Goal: Information Seeking & Learning: Check status

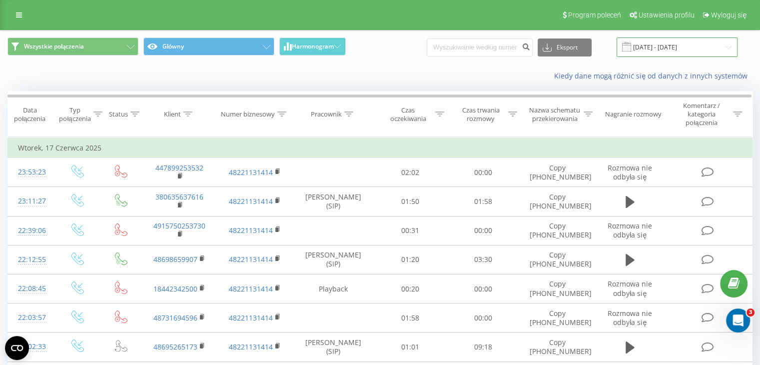
click at [640, 54] on input "17.06.2025 - 17.06.2025" at bounding box center [677, 46] width 121 height 19
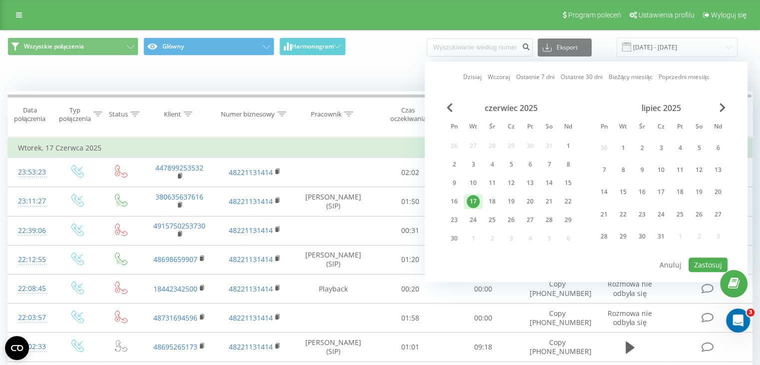
click at [478, 79] on link "Dzisiaj" at bounding box center [472, 76] width 18 height 9
click at [695, 263] on button "Zastosuj" at bounding box center [708, 264] width 39 height 14
type input "[DATE] - [DATE]"
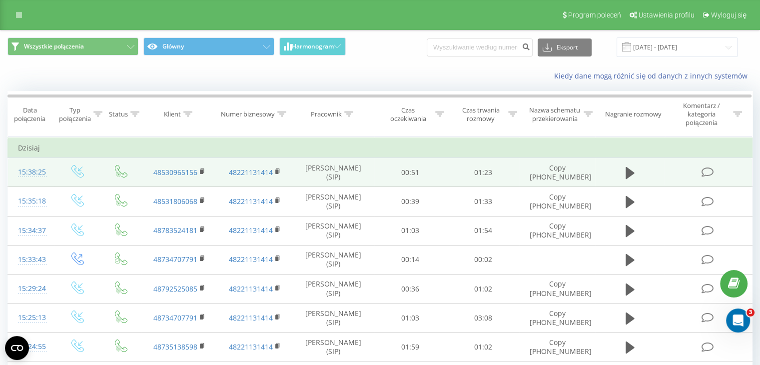
click at [619, 170] on td at bounding box center [630, 172] width 70 height 29
click at [626, 170] on icon at bounding box center [630, 173] width 9 height 14
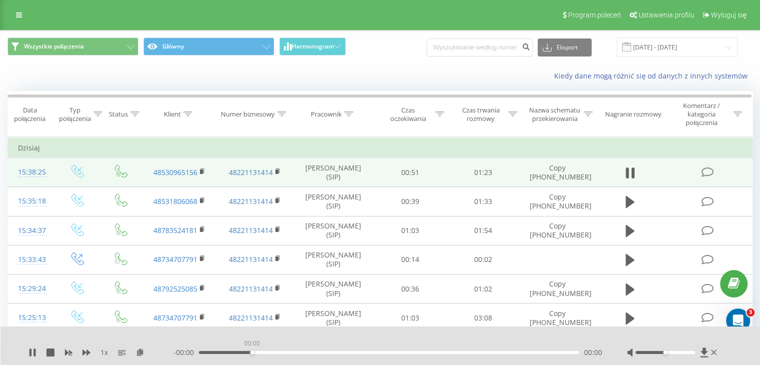
click at [251, 353] on div "00:00" at bounding box center [389, 352] width 380 height 3
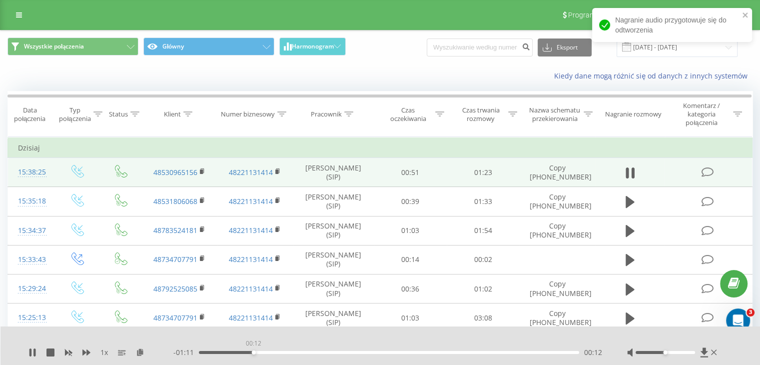
click at [253, 353] on div "00:12" at bounding box center [389, 352] width 380 height 3
click at [375, 351] on div "00:38" at bounding box center [389, 352] width 380 height 3
click at [464, 347] on div "- 00:44 00:39 00:39" at bounding box center [387, 352] width 429 height 10
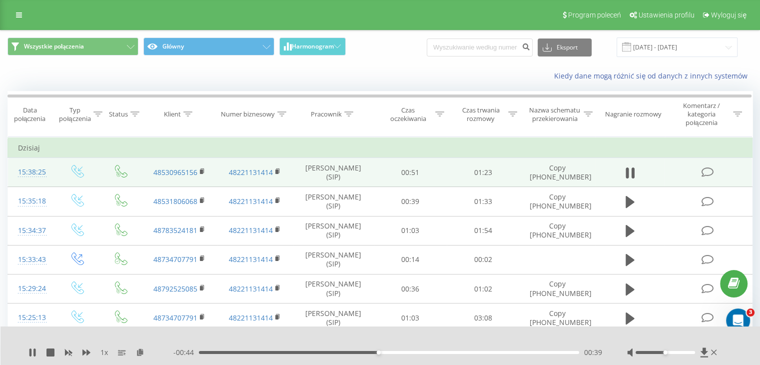
click at [465, 348] on div "- 00:44 00:39 00:39" at bounding box center [387, 352] width 429 height 10
click at [462, 349] on div "- 00:44 00:39 00:39" at bounding box center [387, 352] width 429 height 10
click at [467, 355] on div "- 00:43 00:40 00:40" at bounding box center [387, 352] width 429 height 10
click at [472, 352] on div "00:40" at bounding box center [389, 352] width 380 height 3
click at [527, 352] on div "01:08" at bounding box center [389, 352] width 380 height 3
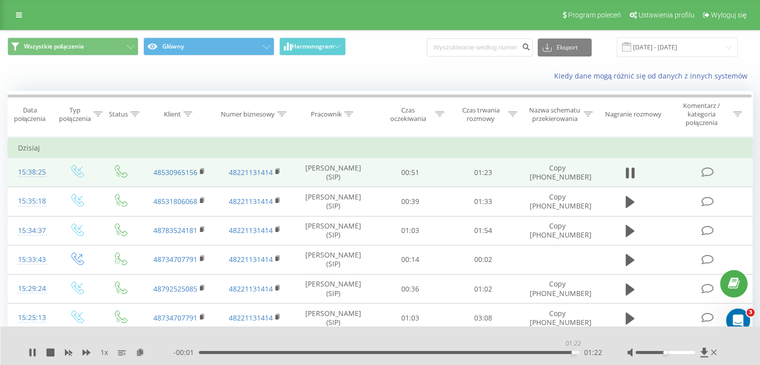
click at [573, 352] on div "01:22" at bounding box center [389, 352] width 380 height 3
click at [474, 353] on div "01:23" at bounding box center [387, 352] width 383 height 3
click at [450, 353] on div "01:00" at bounding box center [389, 352] width 380 height 3
click at [30, 350] on icon at bounding box center [32, 352] width 6 height 8
click at [356, 353] on div "00:34" at bounding box center [389, 352] width 380 height 3
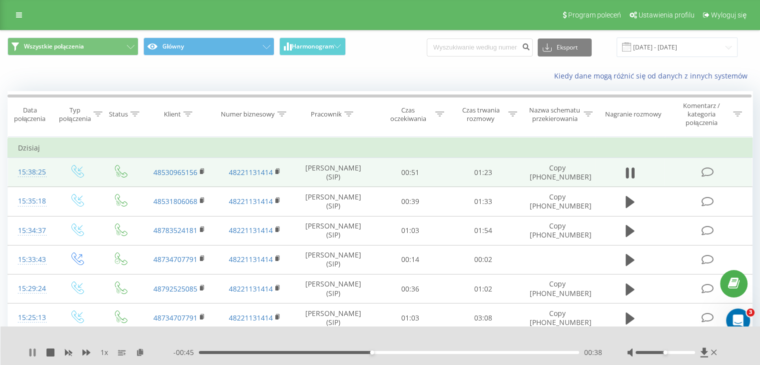
click at [28, 348] on icon at bounding box center [32, 352] width 8 height 8
click at [514, 338] on div at bounding box center [373, 339] width 553 height 11
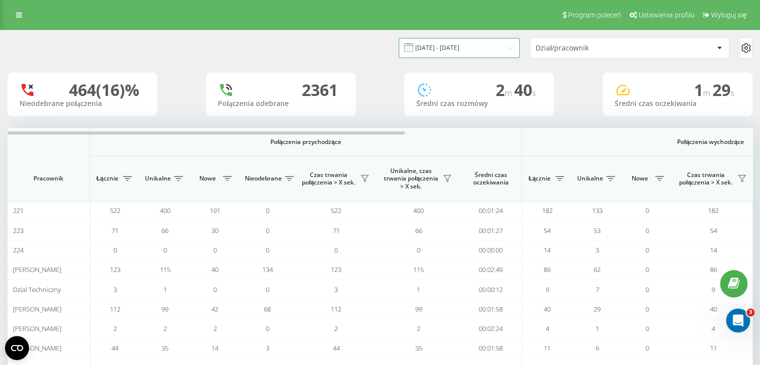
click at [478, 50] on input "01.06.2025 - 17.06.2025" at bounding box center [459, 47] width 121 height 19
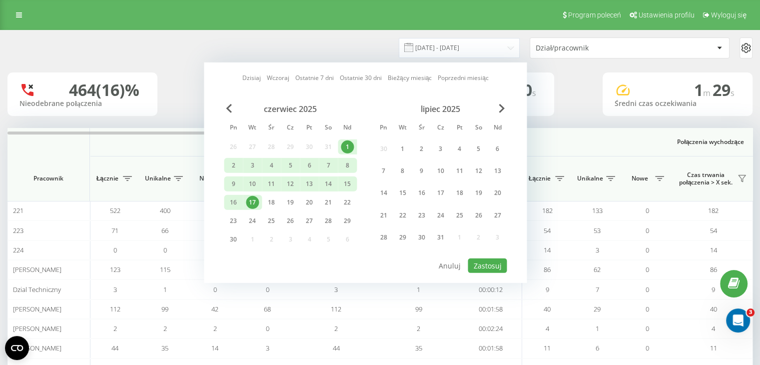
click at [254, 73] on link "Dzisiaj" at bounding box center [251, 77] width 18 height 9
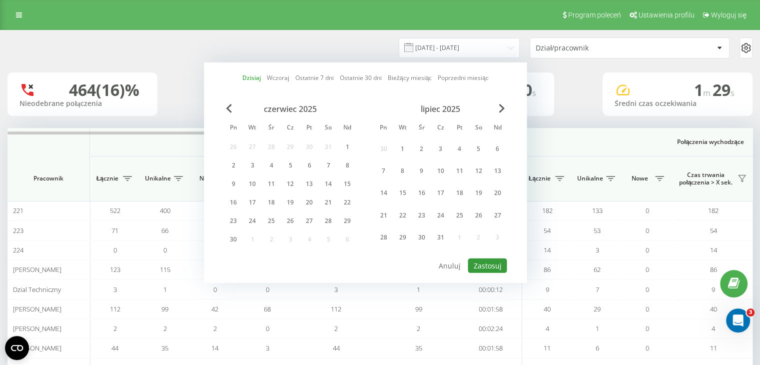
click at [494, 264] on button "Zastosuj" at bounding box center [487, 265] width 39 height 14
type input "[DATE] - [DATE]"
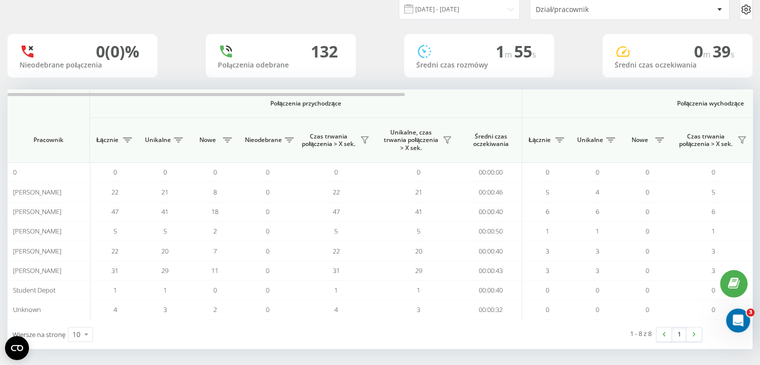
scroll to position [40, 0]
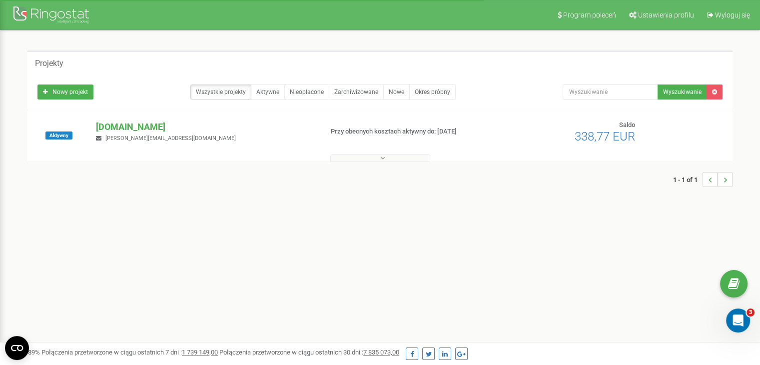
click at [420, 160] on button at bounding box center [380, 157] width 100 height 7
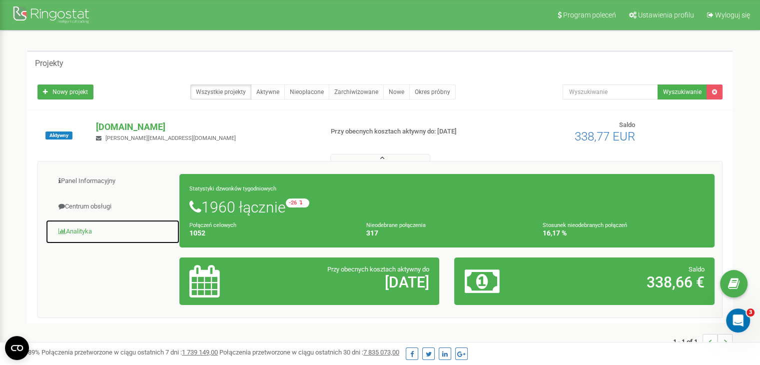
click at [86, 229] on link "Analityka" at bounding box center [112, 231] width 134 height 24
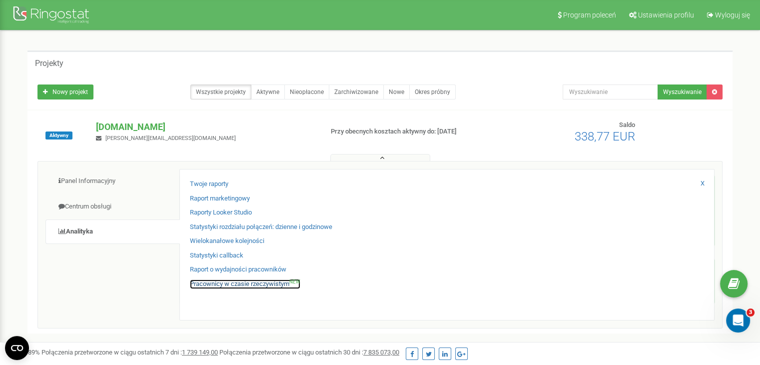
click at [264, 286] on link "Pracownicy w czasie rzeczywistym NEW" at bounding box center [245, 283] width 110 height 9
click at [264, 285] on link "Pracownicy w czasie rzeczywistym NEW" at bounding box center [245, 283] width 110 height 9
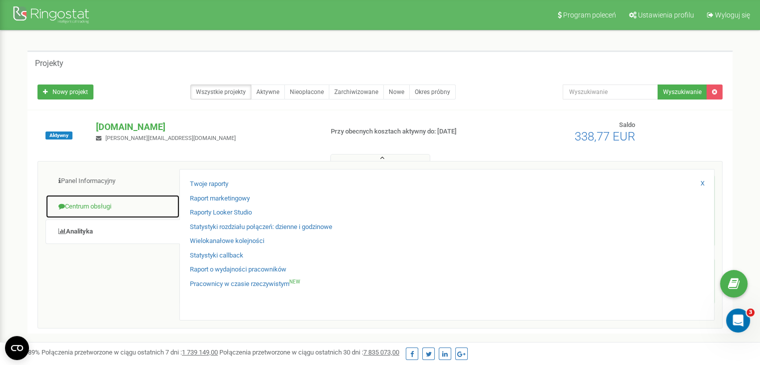
click at [121, 211] on link "Centrum obsługi" at bounding box center [112, 206] width 134 height 24
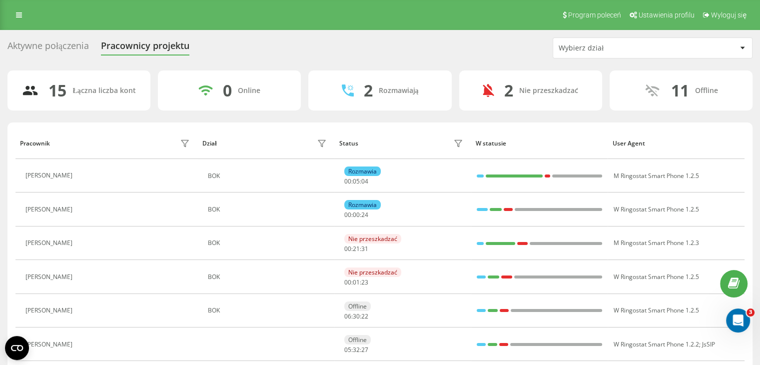
click at [38, 50] on div "Aktywne połączenia" at bounding box center [47, 47] width 81 height 15
click at [82, 47] on div "Aktywne połączenia" at bounding box center [47, 47] width 81 height 15
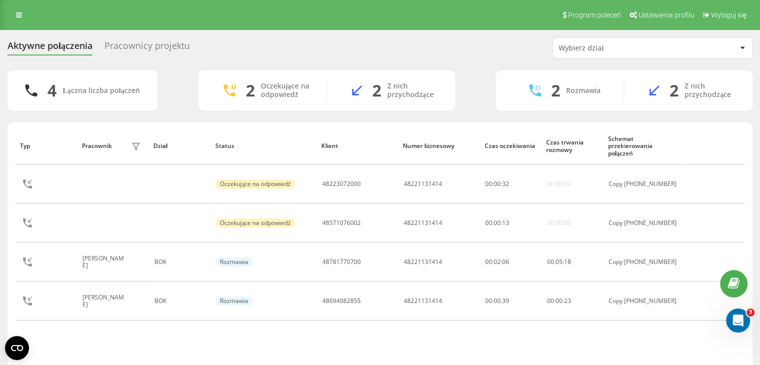
click at [224, 56] on div "Aktywne połączenia Pracownicy projektu Wybierz dział" at bounding box center [379, 47] width 745 height 21
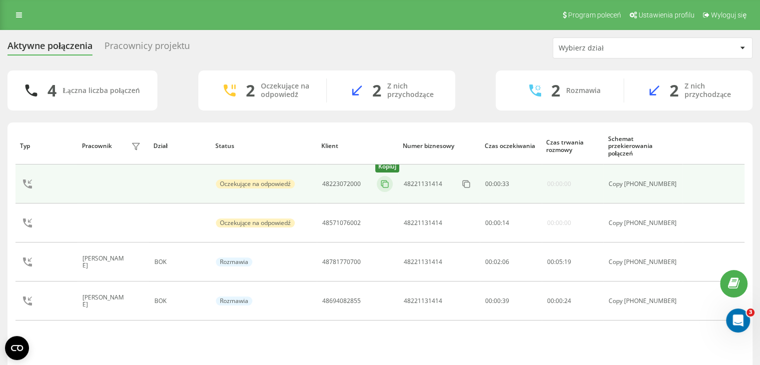
click at [385, 185] on icon at bounding box center [385, 184] width 10 height 10
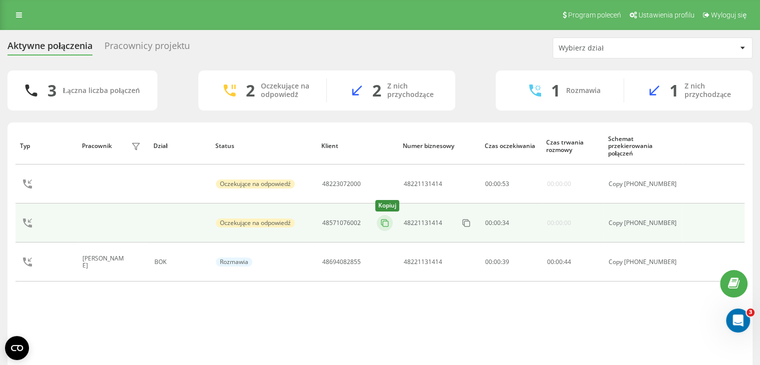
click at [390, 224] on icon at bounding box center [385, 223] width 10 height 10
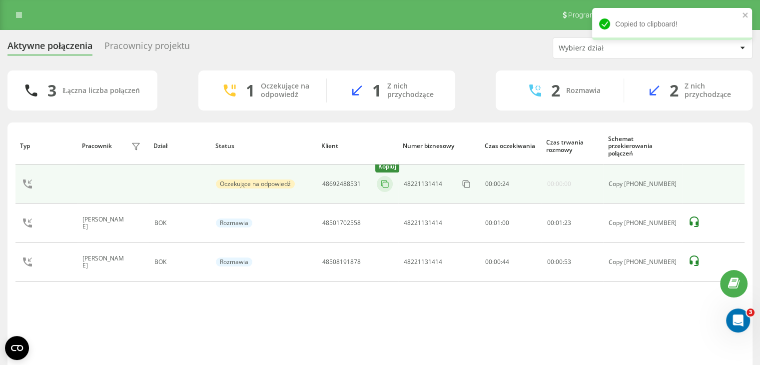
click at [384, 184] on button at bounding box center [385, 183] width 16 height 11
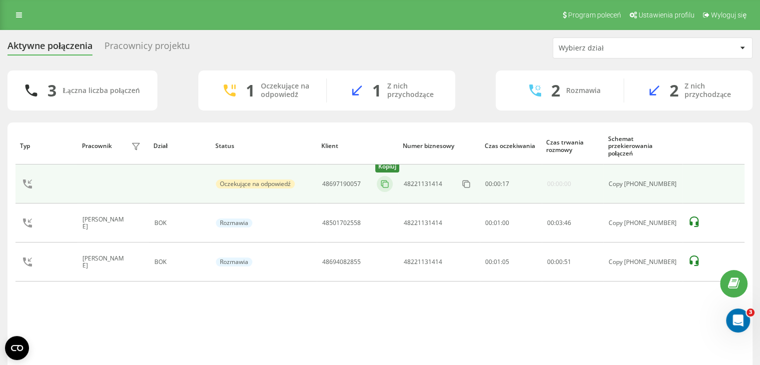
click at [390, 184] on icon at bounding box center [385, 184] width 10 height 10
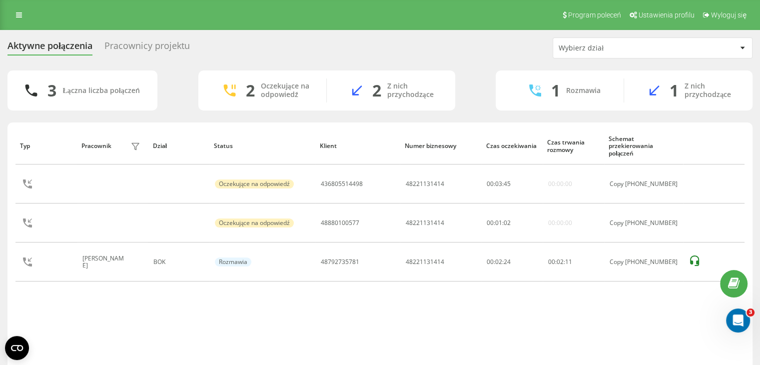
click at [445, 329] on div "Typ Pracownik filtra Dział Status Klient Numer biznesowy Czas oczekiwania Czas …" at bounding box center [379, 245] width 729 height 237
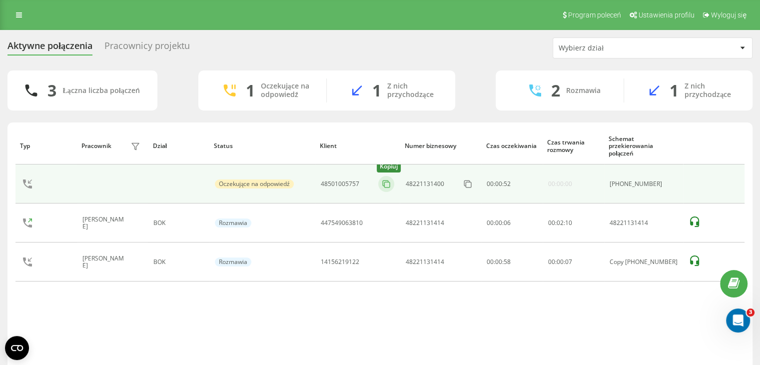
click at [385, 182] on icon at bounding box center [386, 184] width 10 height 10
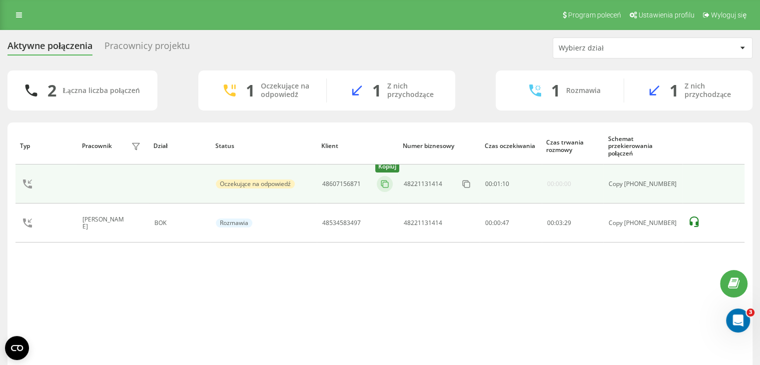
click at [389, 184] on icon at bounding box center [385, 184] width 10 height 10
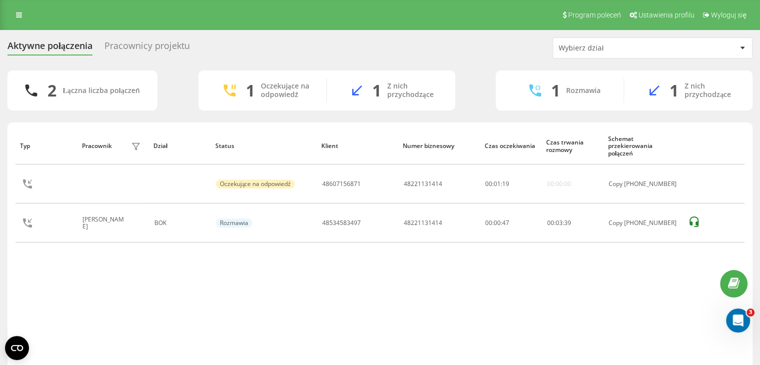
click at [439, 295] on div "Typ Pracownik filtra Dział Status Klient Numer biznesowy Czas oczekiwania Czas …" at bounding box center [379, 245] width 729 height 237
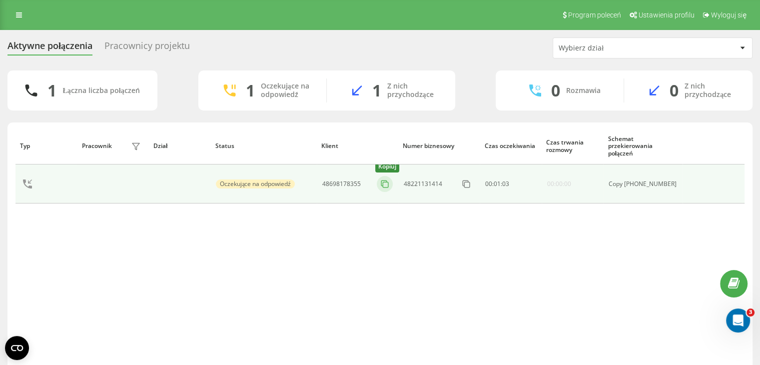
click at [388, 186] on icon at bounding box center [385, 184] width 10 height 10
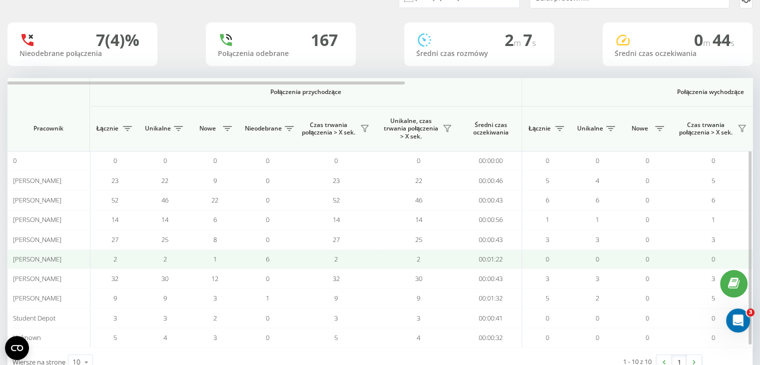
scroll to position [79, 0]
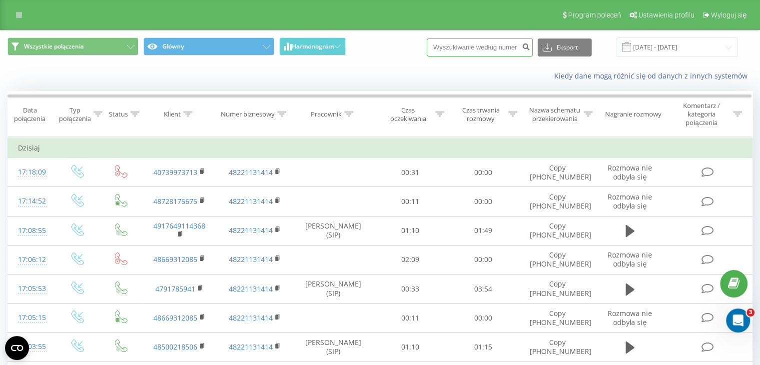
click at [451, 52] on input at bounding box center [480, 47] width 106 height 18
paste input "447549063810"
type input "447549063810"
click at [533, 44] on button "submit" at bounding box center [525, 47] width 13 height 18
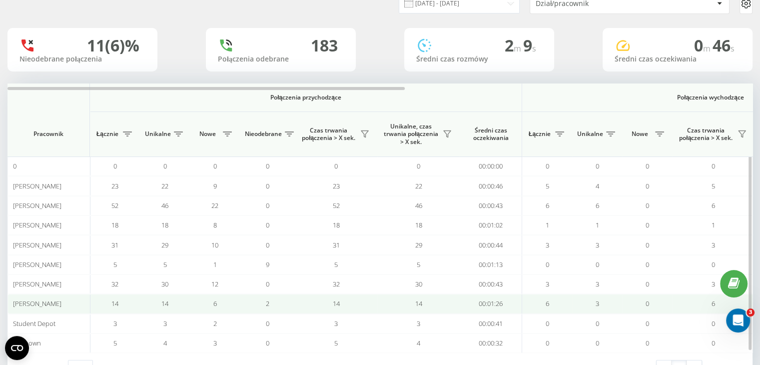
scroll to position [50, 0]
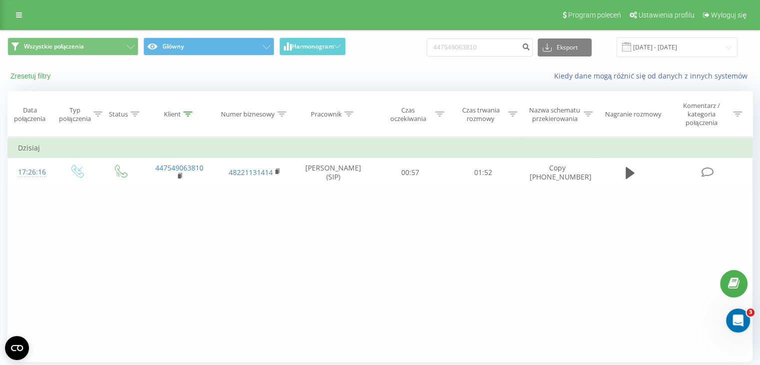
click at [47, 79] on button "Zresetuj filtry" at bounding box center [31, 75] width 48 height 9
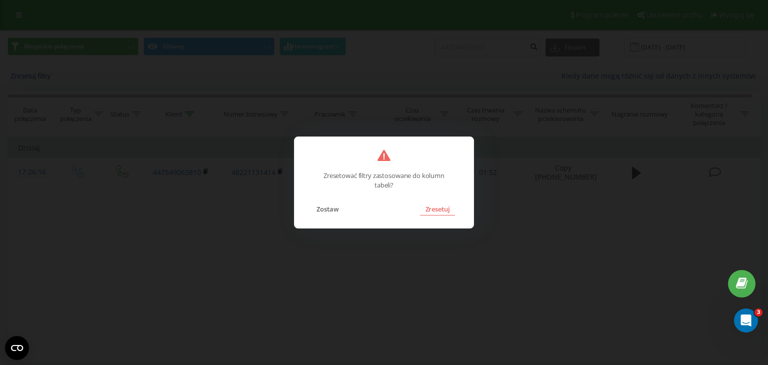
click at [453, 210] on button "Zresetuj" at bounding box center [437, 208] width 34 height 13
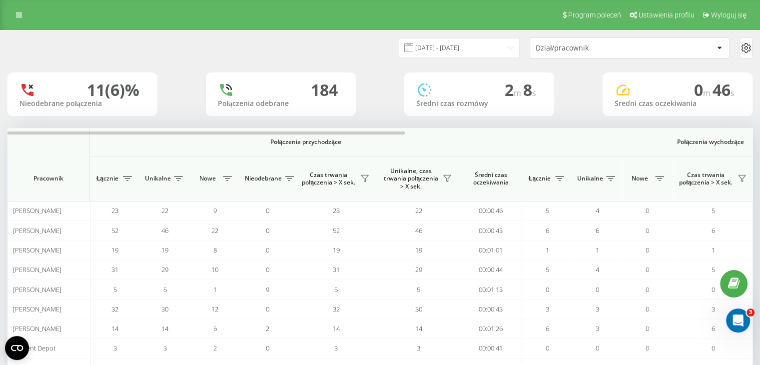
click at [481, 37] on div "[DATE] - [DATE] Dział/pracownik" at bounding box center [566, 47] width 373 height 21
click at [428, 49] on input "[DATE] - [DATE]" at bounding box center [459, 47] width 121 height 19
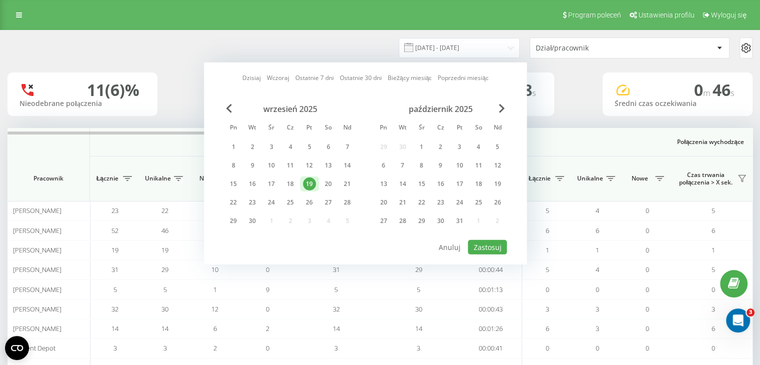
click at [230, 153] on div "[DATE] Pn Wt Śr Cz Pt So Nd 1 2 3 4 5 6 7 8 9 10 11 12 13 14 15 16 17 18 19 20 …" at bounding box center [290, 168] width 133 height 128
click at [234, 149] on div "1" at bounding box center [233, 146] width 13 height 13
drag, startPoint x: 305, startPoint y: 184, endPoint x: 437, endPoint y: 224, distance: 138.5
click at [305, 184] on div "19" at bounding box center [309, 183] width 13 height 13
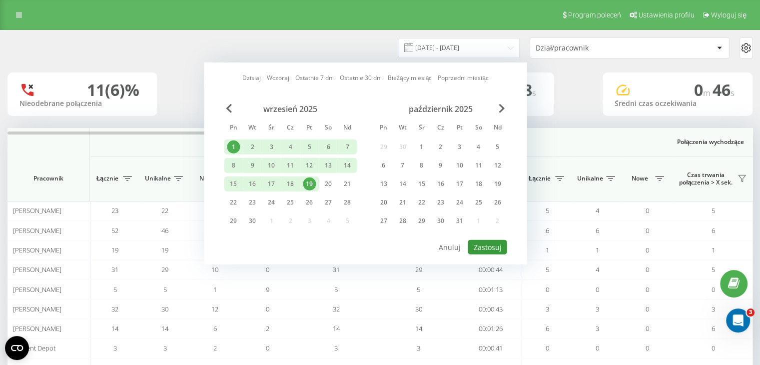
click at [494, 249] on button "Zastosuj" at bounding box center [487, 247] width 39 height 14
type input "[DATE] - [DATE]"
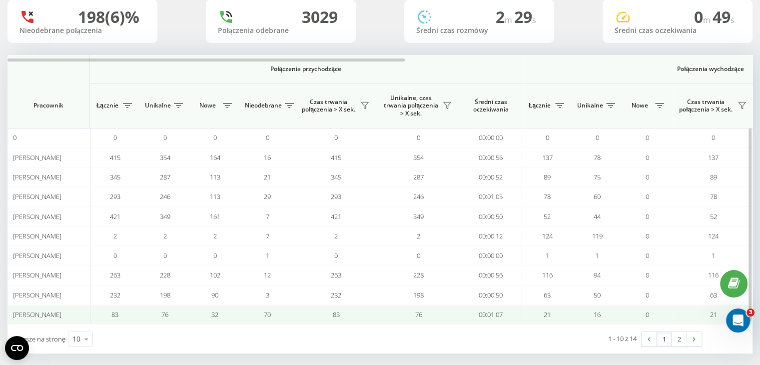
scroll to position [79, 0]
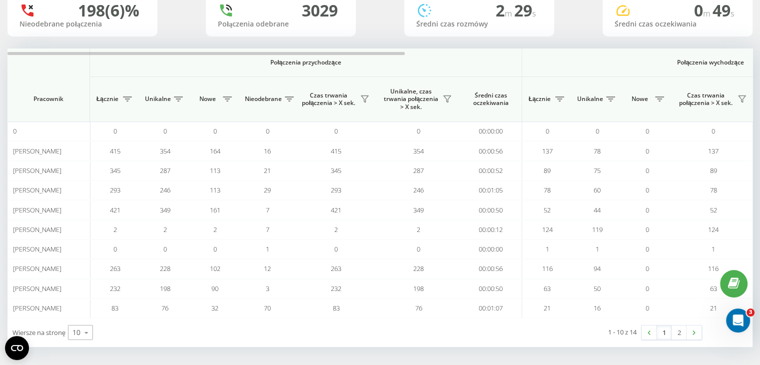
drag, startPoint x: 81, startPoint y: 343, endPoint x: 77, endPoint y: 337, distance: 7.5
click at [78, 340] on div "Wiersze na stronę 10 10 25 50 100" at bounding box center [193, 332] width 373 height 29
click at [75, 335] on div "10 10 25 50 100" at bounding box center [80, 332] width 25 height 15
click at [78, 300] on span "50" at bounding box center [76, 303] width 8 height 9
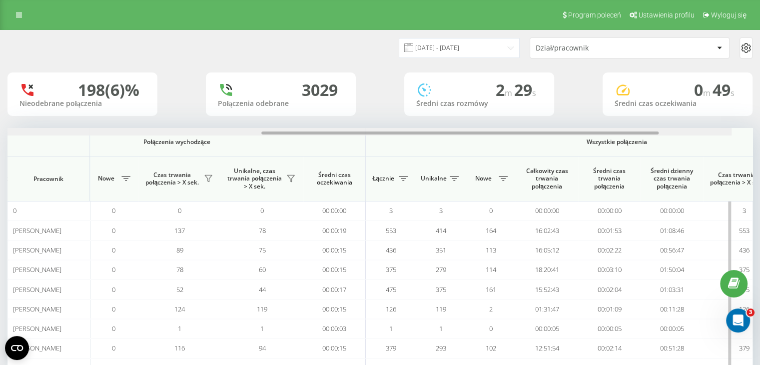
scroll to position [0, 649]
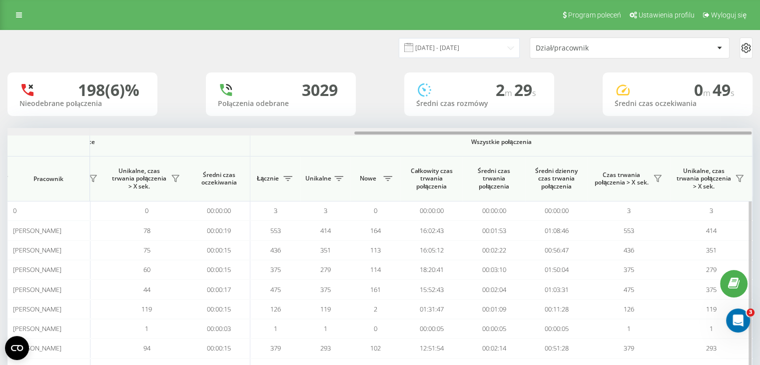
drag, startPoint x: 201, startPoint y: 133, endPoint x: 612, endPoint y: 151, distance: 410.7
click at [612, 151] on div "Połączenia przychodzące Połączenia wychodzące Wszystkie połączenia Pracownik Łą…" at bounding box center [379, 302] width 745 height 348
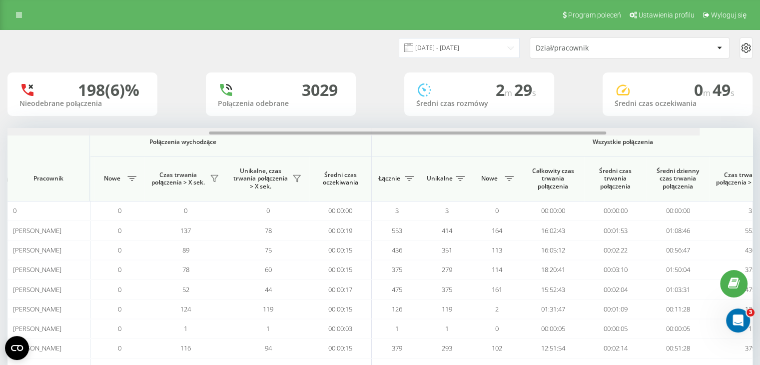
scroll to position [0, 470]
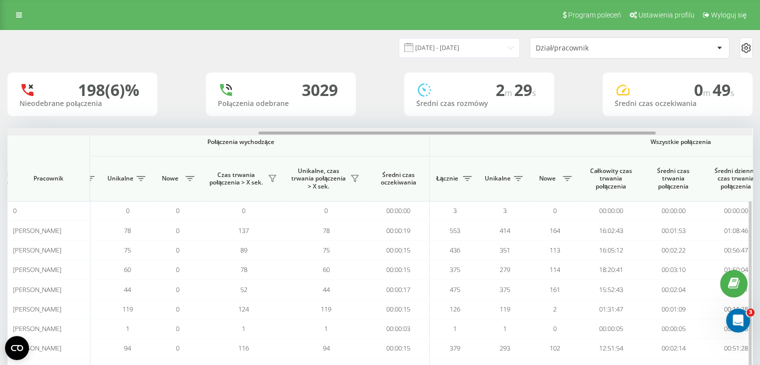
drag, startPoint x: 96, startPoint y: 131, endPoint x: 33, endPoint y: 130, distance: 63.0
click at [0, 133] on div "[DATE] - [DATE] Dział/pracownik 198 (6)% Nieodebrane połączenia 3029 Połączenia…" at bounding box center [380, 277] width 760 height 495
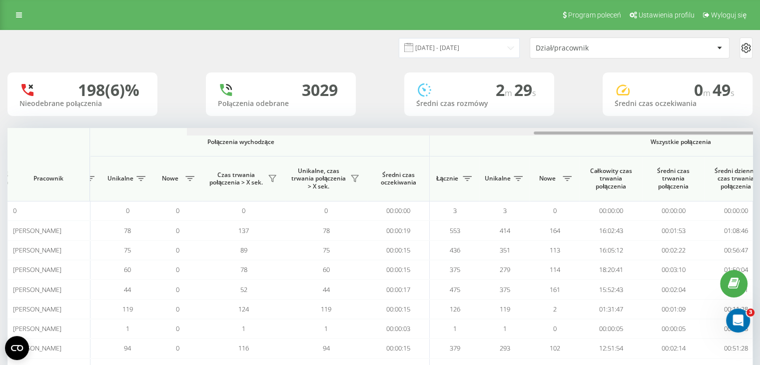
scroll to position [0, 649]
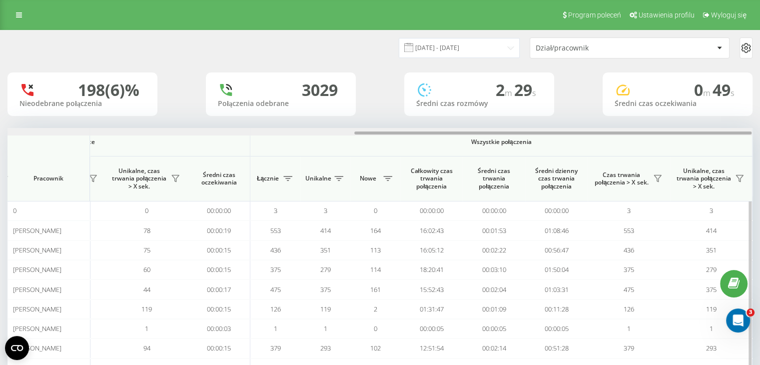
drag, startPoint x: 386, startPoint y: 135, endPoint x: 63, endPoint y: 129, distance: 322.9
click at [63, 129] on div at bounding box center [379, 131] width 745 height 7
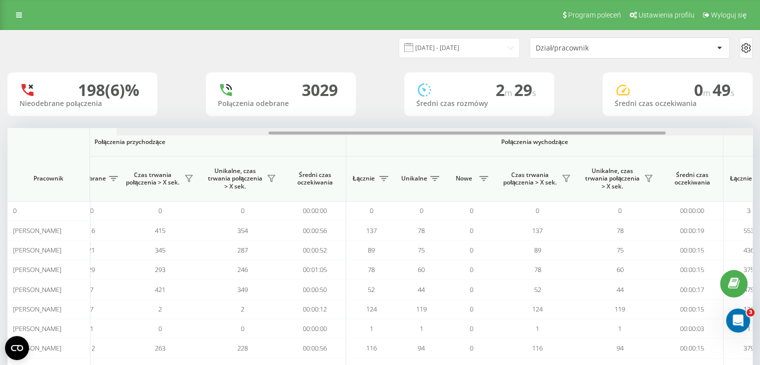
scroll to position [0, 0]
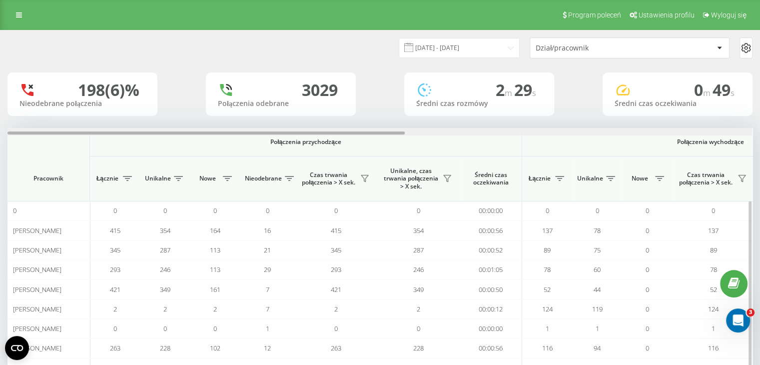
drag, startPoint x: 467, startPoint y: 131, endPoint x: 10, endPoint y: 131, distance: 456.8
click at [10, 131] on div at bounding box center [205, 132] width 397 height 3
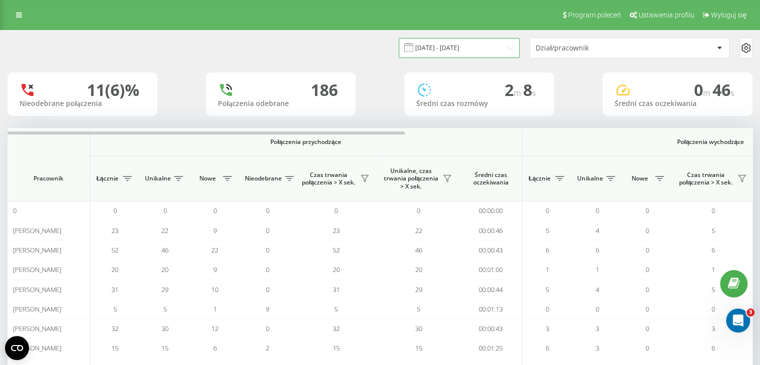
click at [458, 51] on input "[DATE] - [DATE]" at bounding box center [459, 47] width 121 height 19
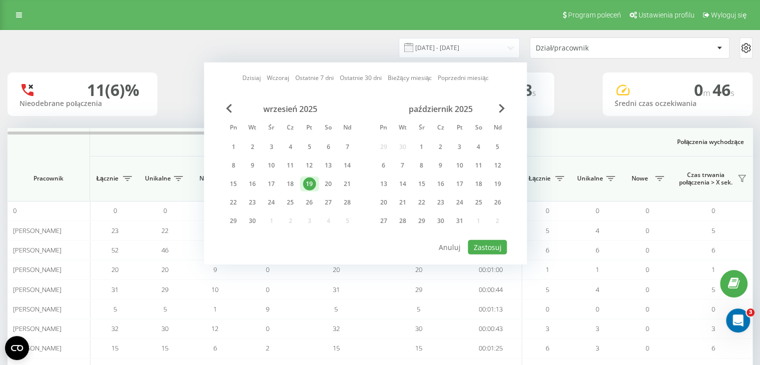
click at [191, 99] on div "11 (6)% Nieodebrane połączenia 186 Połączenia odebrane 2 m 8 s Średni czas rozm…" at bounding box center [379, 93] width 745 height 43
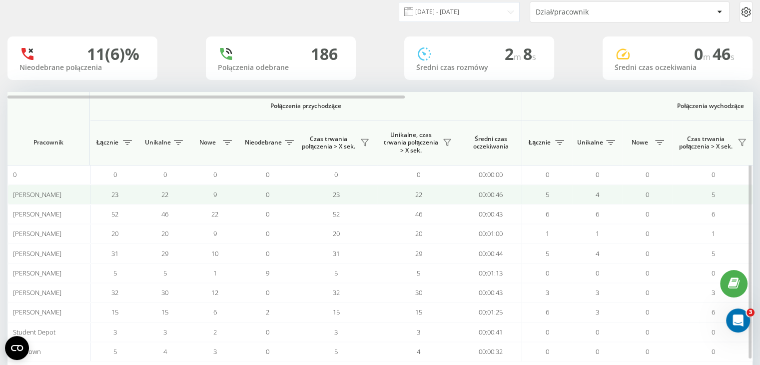
scroll to position [50, 0]
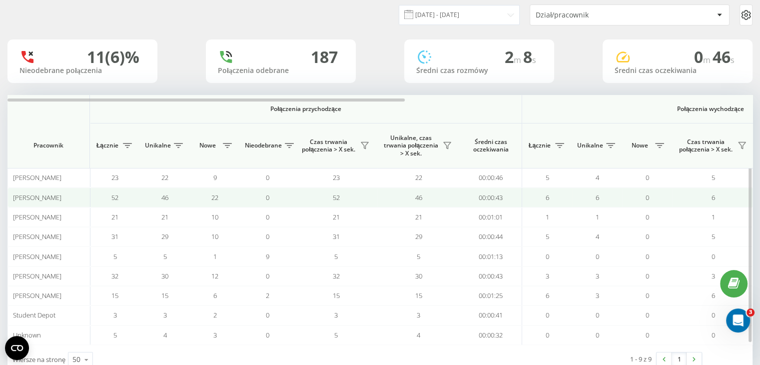
scroll to position [60, 0]
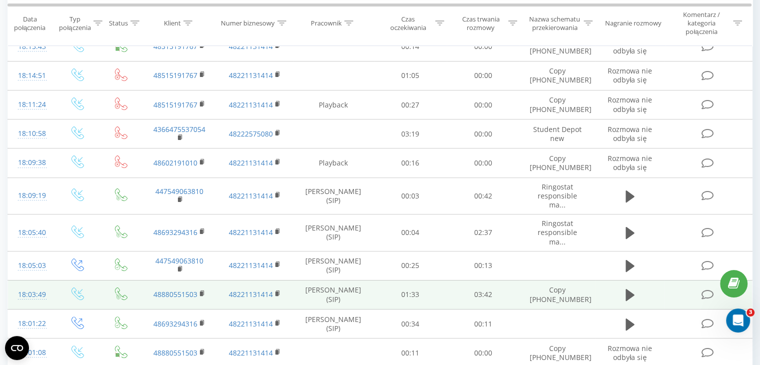
scroll to position [200, 0]
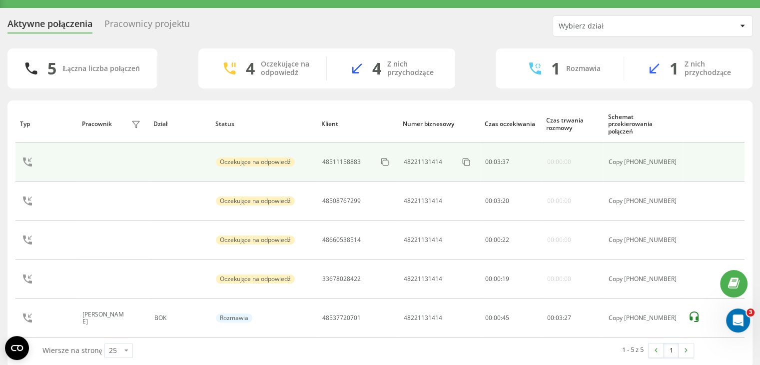
scroll to position [32, 0]
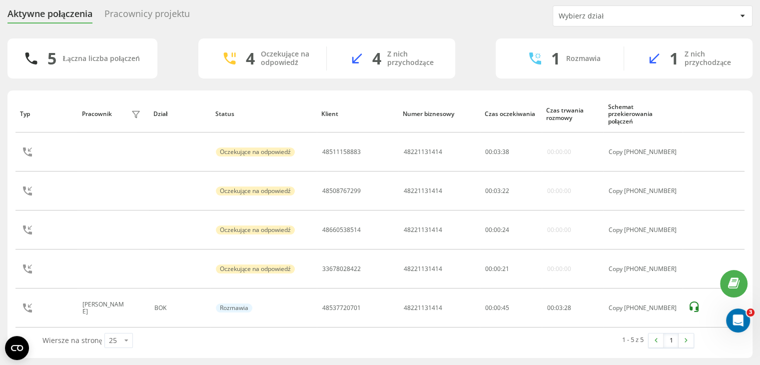
click at [372, 22] on div "Aktywne połączenia Pracownicy projektu Wybierz dział" at bounding box center [379, 15] width 745 height 21
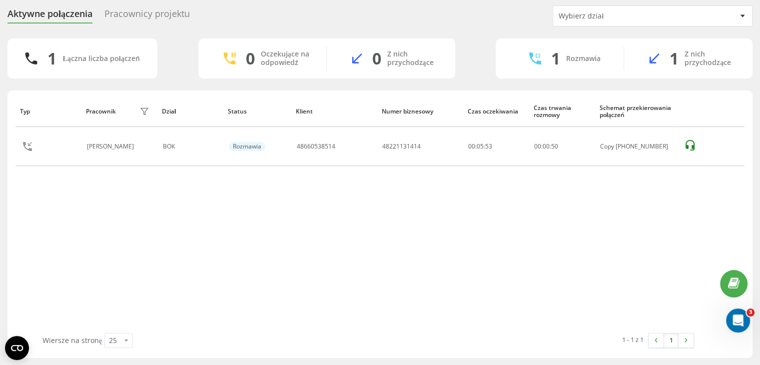
drag, startPoint x: 510, startPoint y: 163, endPoint x: 500, endPoint y: 189, distance: 28.3
click at [510, 163] on td "00:05:53" at bounding box center [496, 146] width 66 height 39
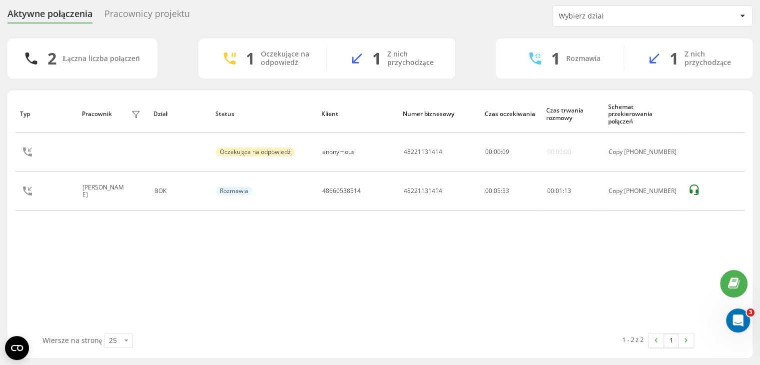
click at [452, 234] on div "Typ Pracownik filtra Dział Status Klient Numer biznesowy Czas oczekiwania Czas …" at bounding box center [379, 213] width 729 height 237
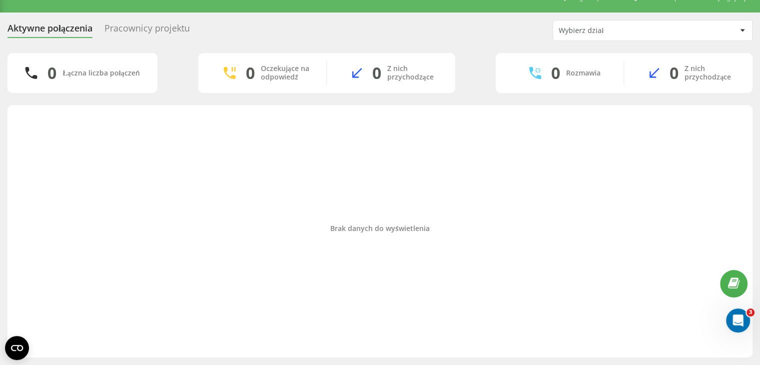
scroll to position [17, 0]
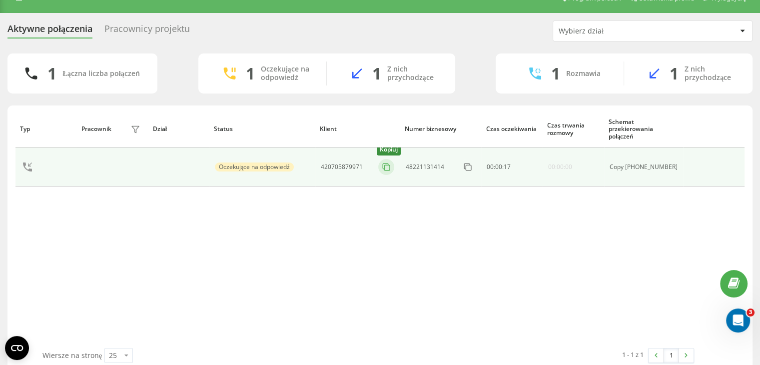
click at [389, 169] on icon at bounding box center [386, 167] width 10 height 10
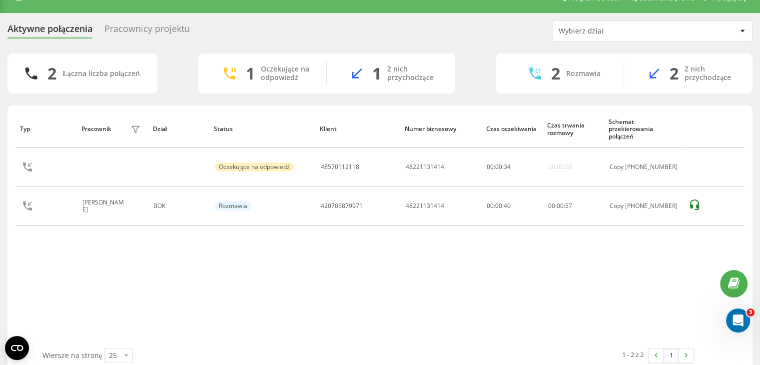
click at [154, 34] on div "Pracownicy projektu" at bounding box center [146, 30] width 85 height 15
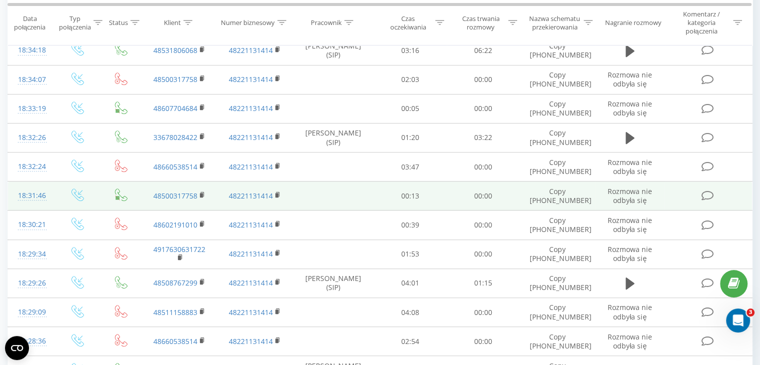
scroll to position [500, 0]
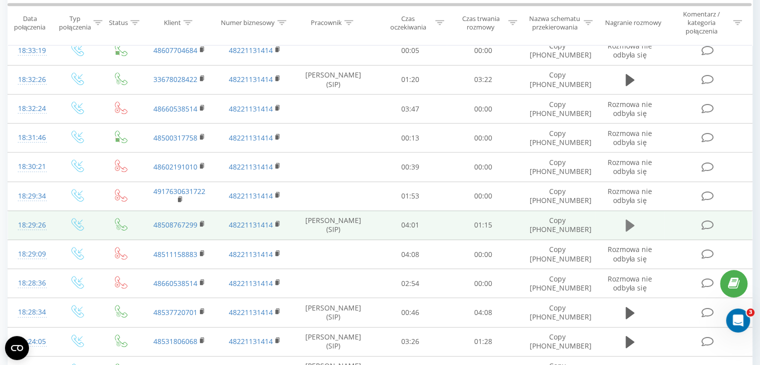
click at [627, 227] on icon at bounding box center [630, 225] width 9 height 12
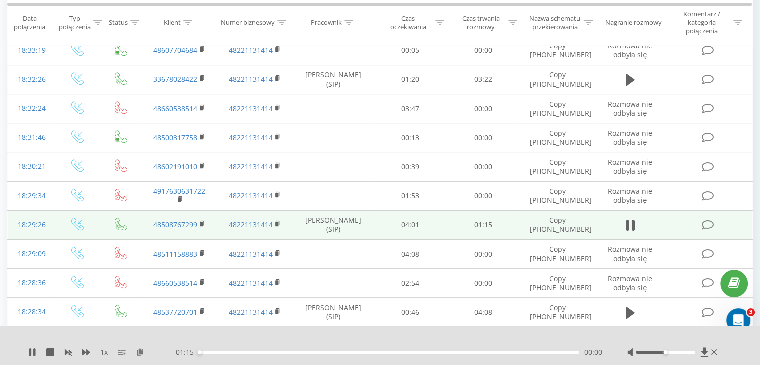
click at [222, 351] on div "00:00" at bounding box center [389, 352] width 380 height 3
click at [716, 354] on icon at bounding box center [714, 352] width 6 height 8
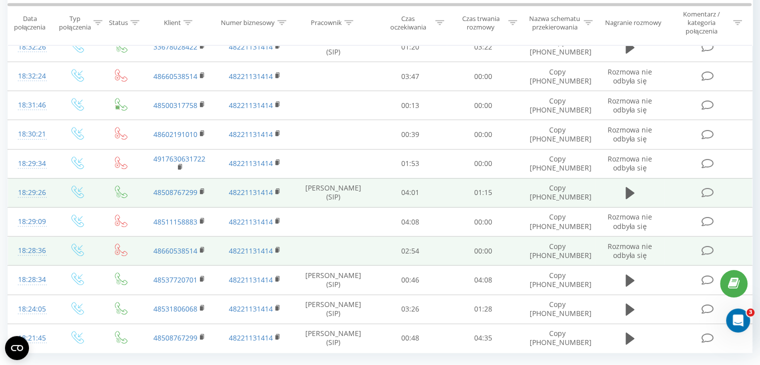
scroll to position [550, 0]
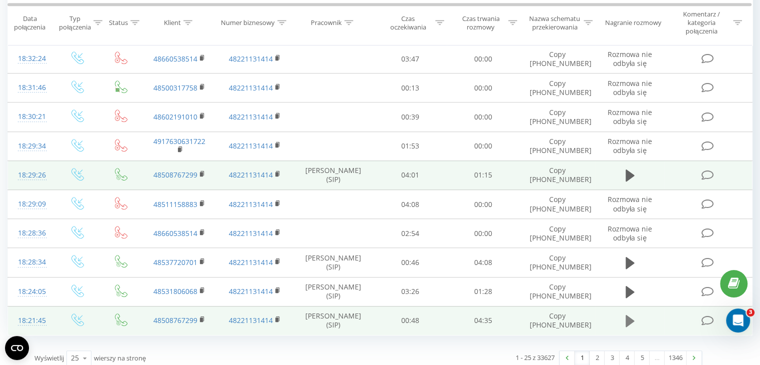
click at [632, 322] on icon at bounding box center [630, 321] width 9 height 14
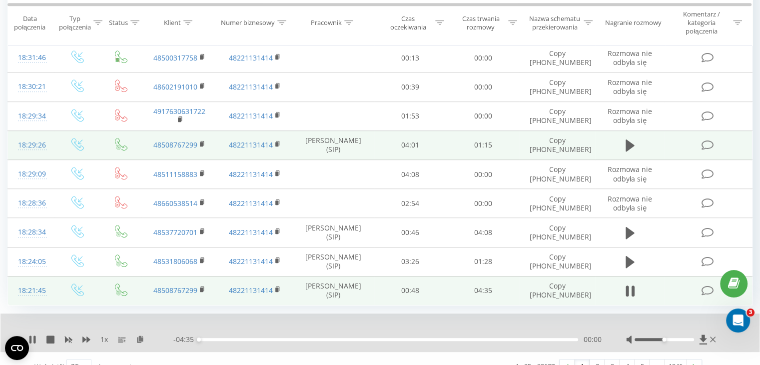
scroll to position [593, 0]
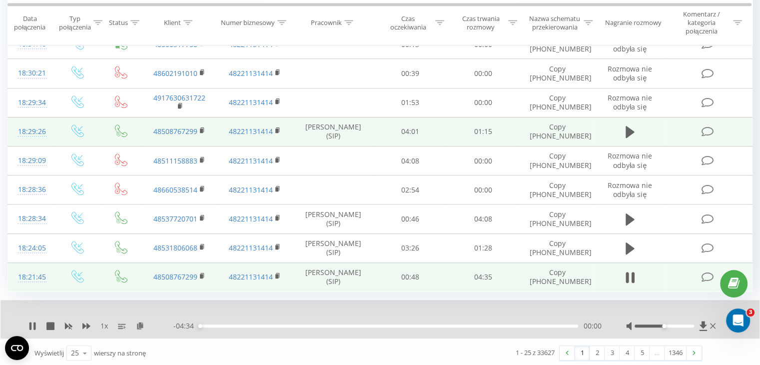
click at [218, 325] on div "- 04:34 00:00 00:00" at bounding box center [387, 326] width 428 height 10
click at [216, 324] on div "00:01" at bounding box center [388, 325] width 379 height 3
click at [244, 324] on div "00:22" at bounding box center [388, 325] width 379 height 3
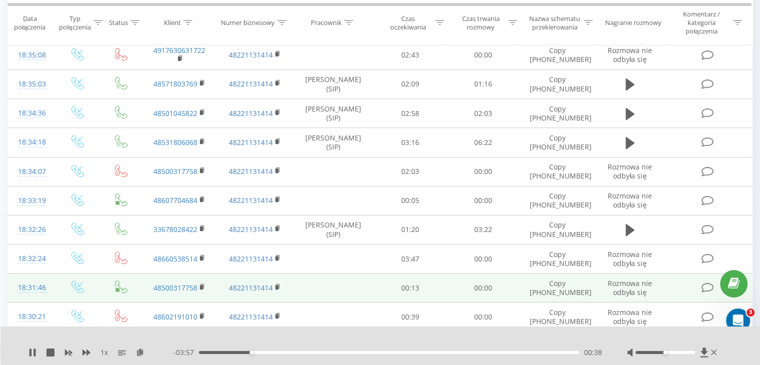
scroll to position [293, 0]
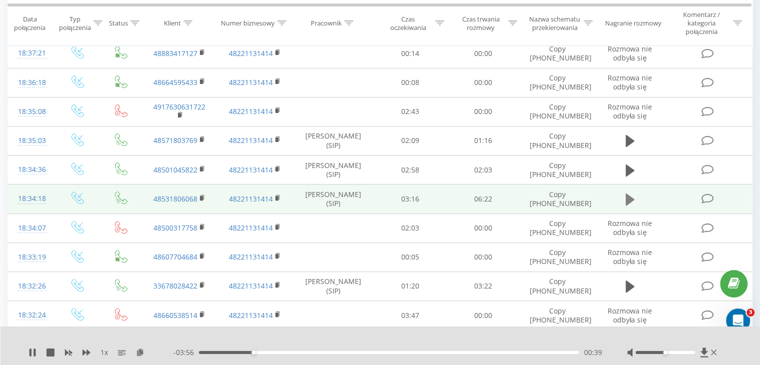
click at [626, 196] on icon at bounding box center [630, 199] width 9 height 12
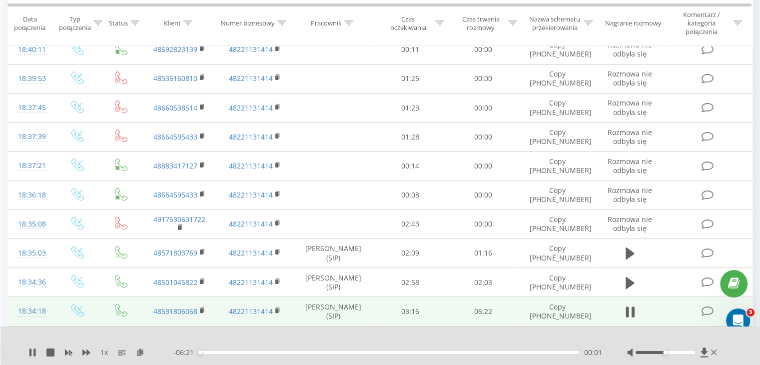
scroll to position [300, 0]
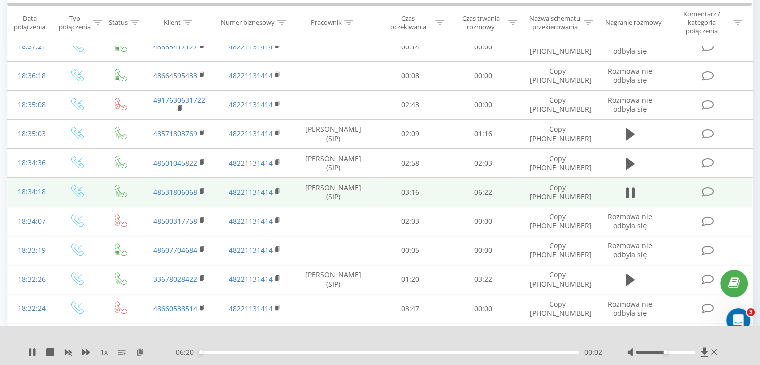
click at [221, 349] on div "- 06:20 00:02 00:02" at bounding box center [387, 352] width 429 height 10
click at [220, 351] on div "00:02" at bounding box center [389, 352] width 380 height 3
click at [714, 352] on icon at bounding box center [714, 352] width 6 height 8
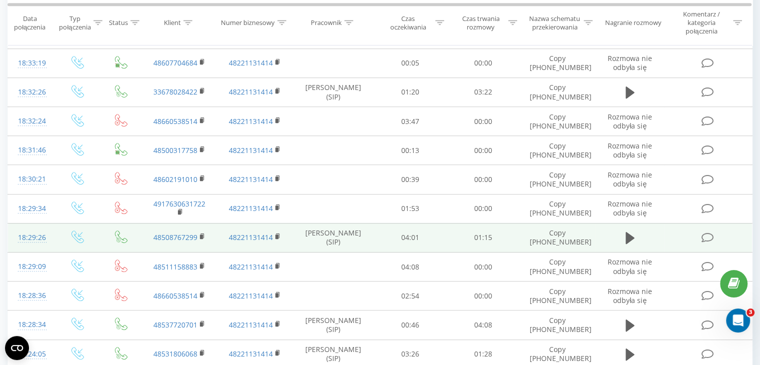
scroll to position [555, 0]
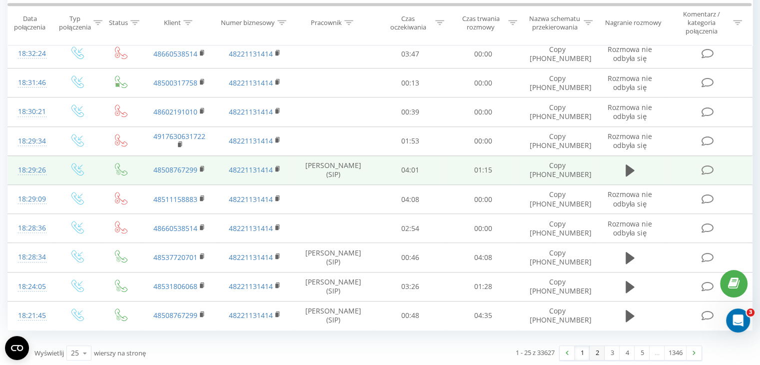
click at [594, 354] on link "2" at bounding box center [597, 353] width 15 height 14
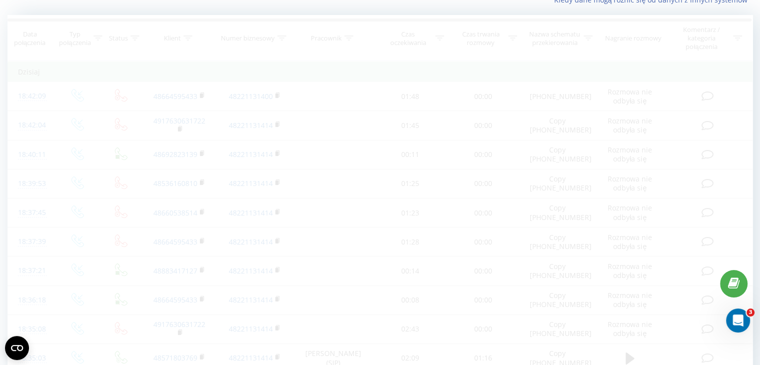
scroll to position [66, 0]
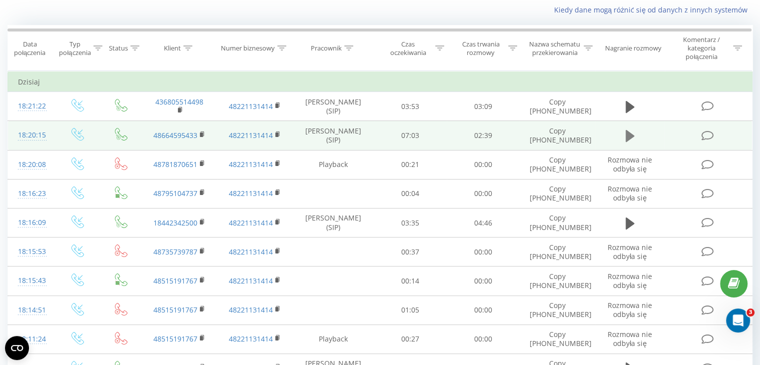
click at [636, 138] on button at bounding box center [630, 135] width 15 height 15
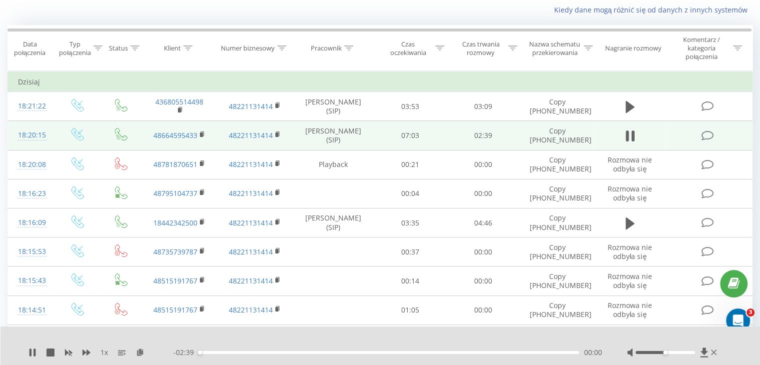
click at [208, 352] on div "00:00" at bounding box center [389, 352] width 380 height 3
click at [201, 134] on rect at bounding box center [201, 134] width 3 height 4
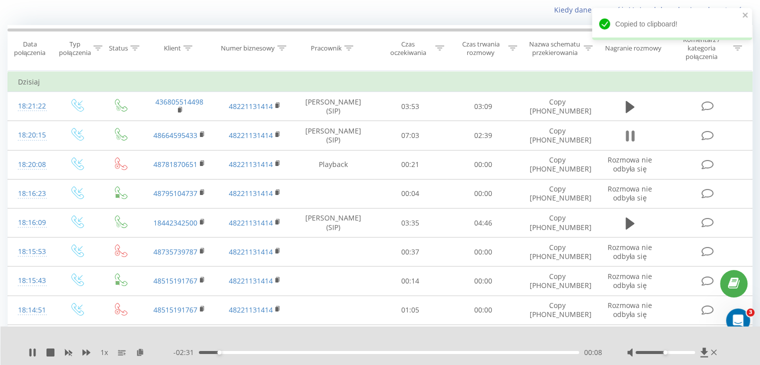
click at [632, 136] on icon at bounding box center [632, 135] width 3 height 11
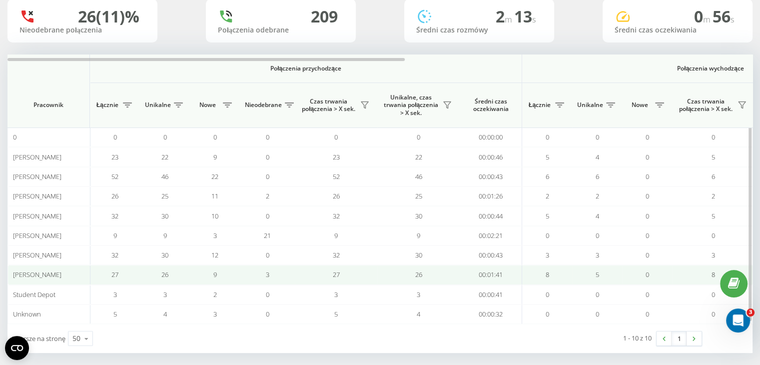
scroll to position [79, 0]
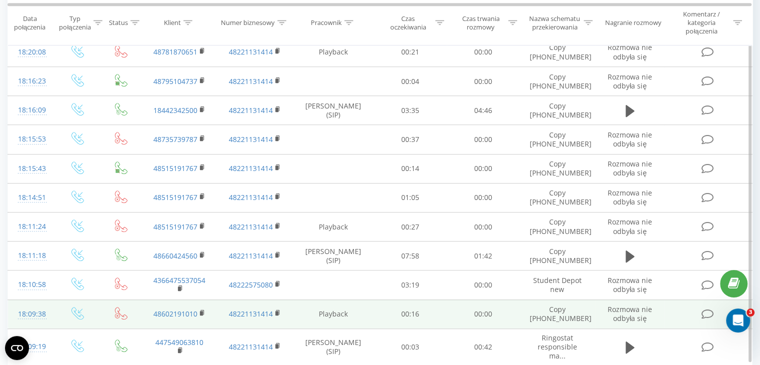
scroll to position [562, 0]
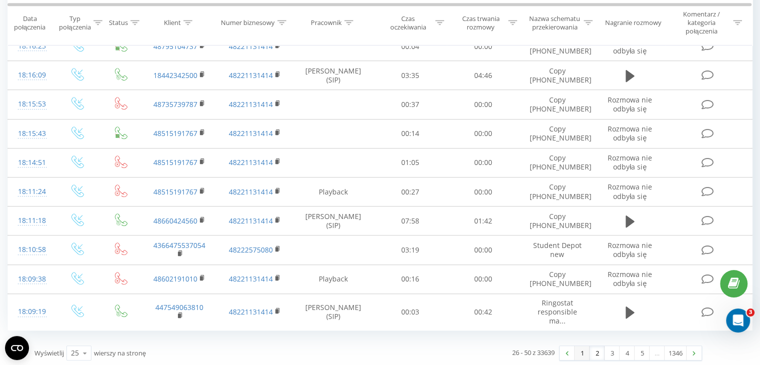
click at [579, 355] on link "1" at bounding box center [582, 353] width 15 height 14
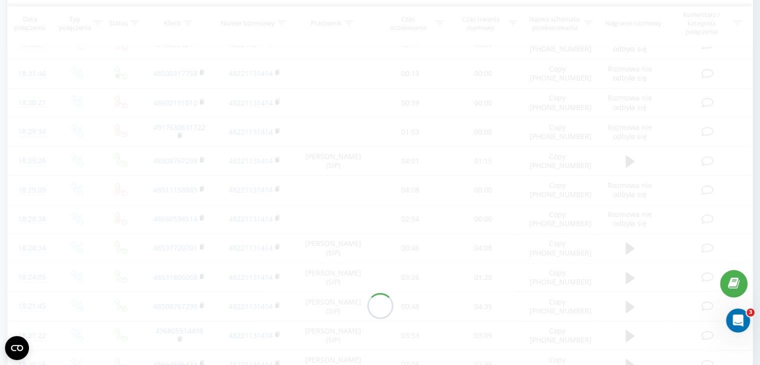
click at [578, 354] on div at bounding box center [379, 306] width 745 height 802
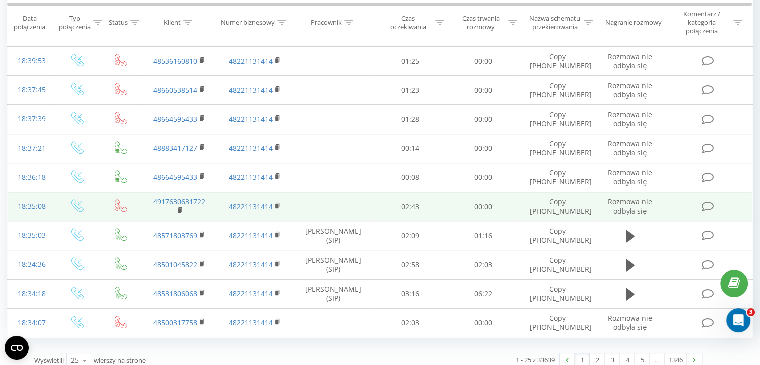
scroll to position [555, 0]
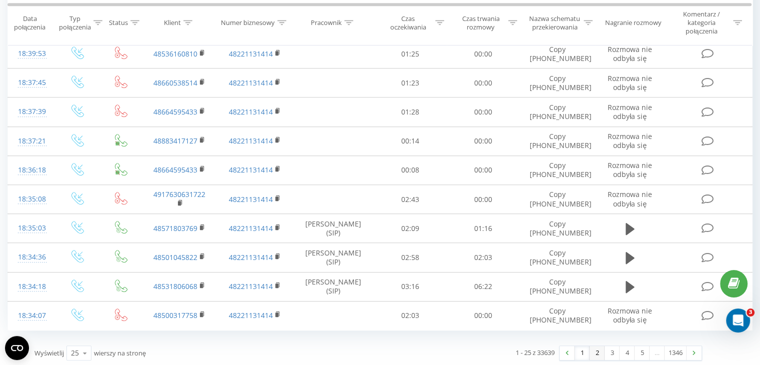
click at [599, 352] on link "2" at bounding box center [597, 353] width 15 height 14
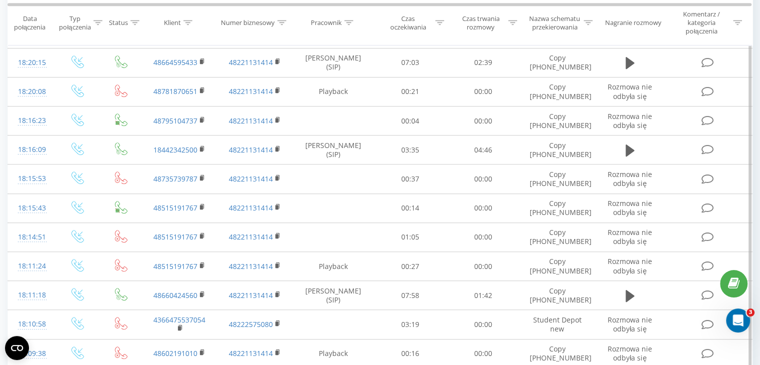
scroll to position [562, 0]
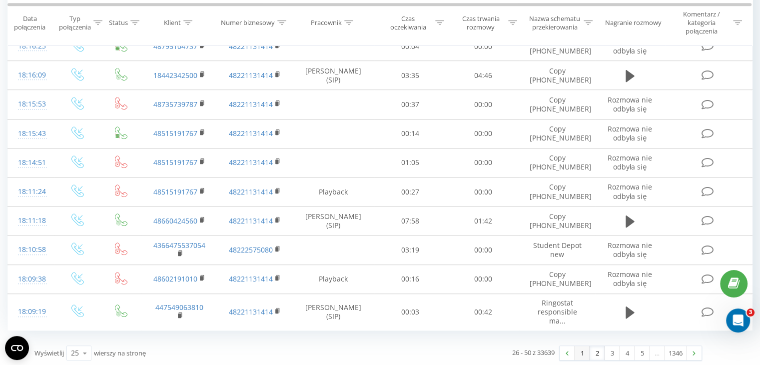
click at [578, 346] on link "1" at bounding box center [582, 353] width 15 height 14
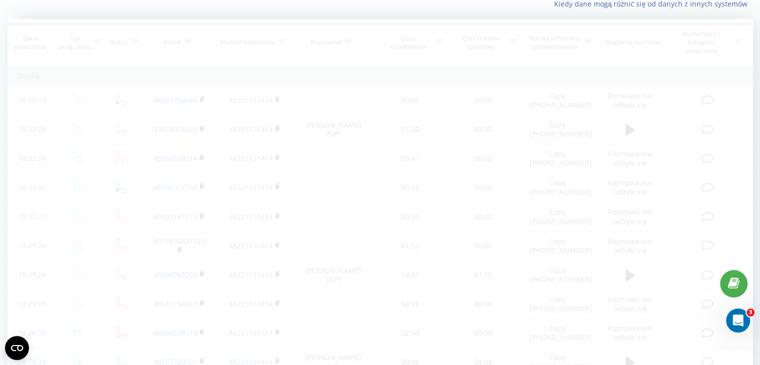
scroll to position [66, 0]
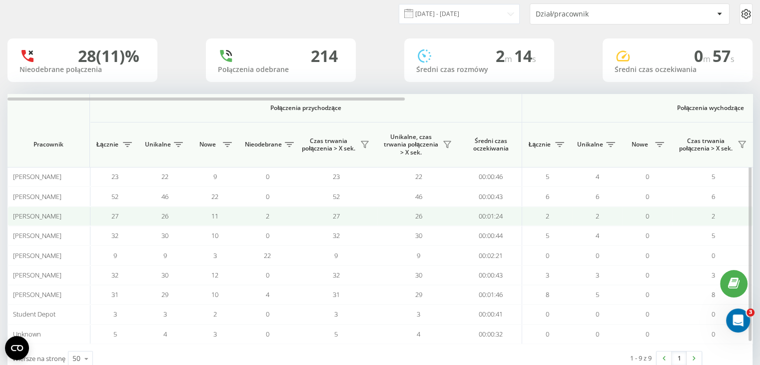
scroll to position [50, 0]
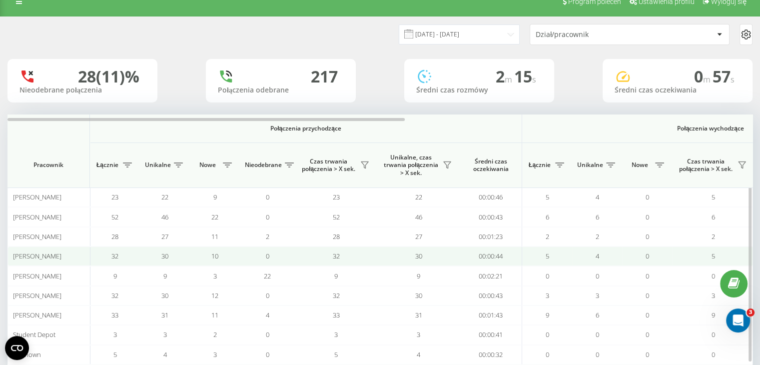
scroll to position [50, 0]
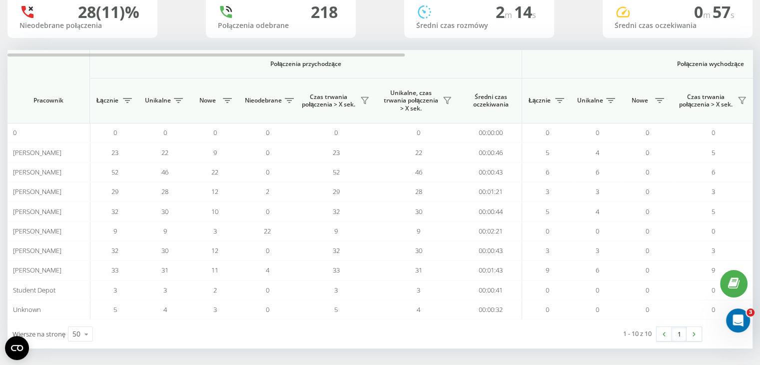
scroll to position [78, 0]
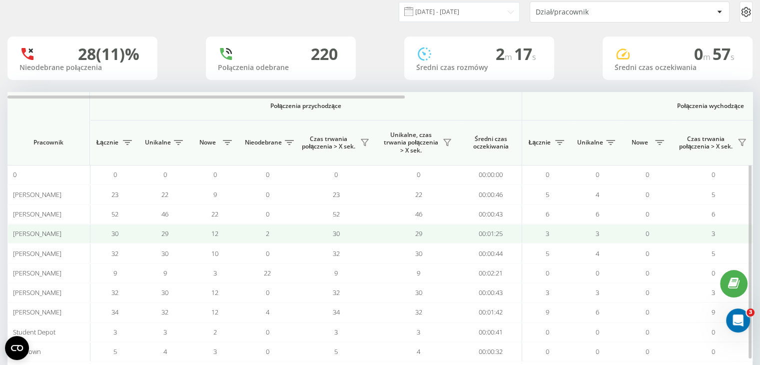
scroll to position [50, 0]
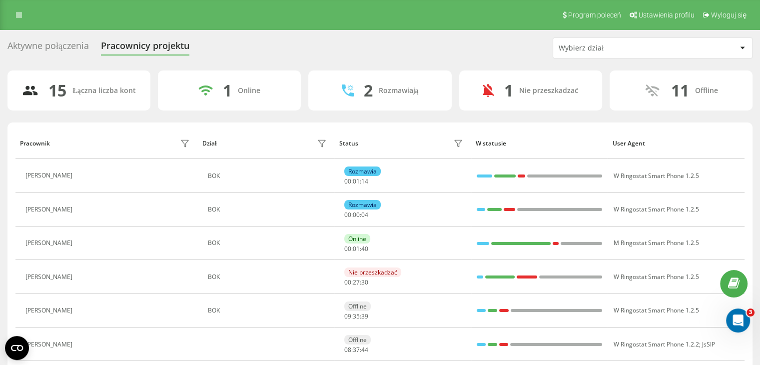
click at [78, 46] on div "Aktywne połączenia" at bounding box center [47, 47] width 81 height 15
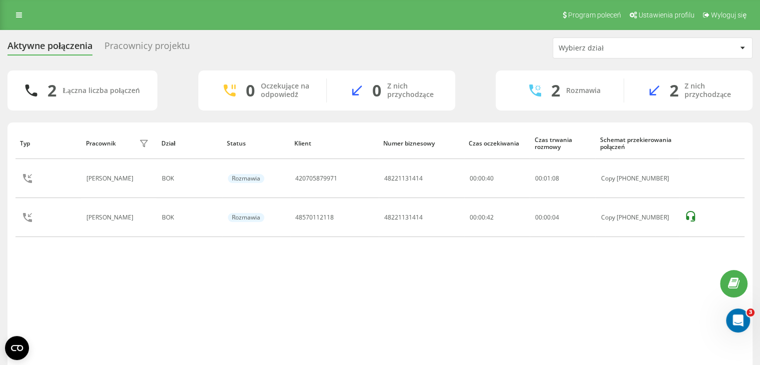
click at [463, 322] on div "Typ Pracownik filtra Dział Status Klient Numer biznesowy Czas oczekiwania Czas …" at bounding box center [379, 245] width 729 height 237
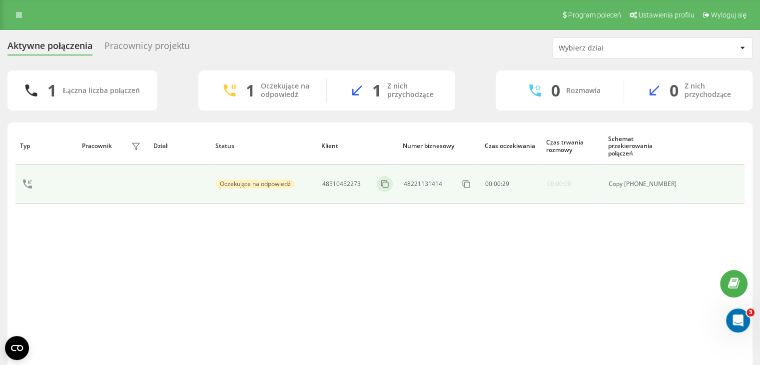
click at [386, 189] on div at bounding box center [385, 184] width 16 height 16
click at [390, 184] on icon at bounding box center [385, 184] width 10 height 10
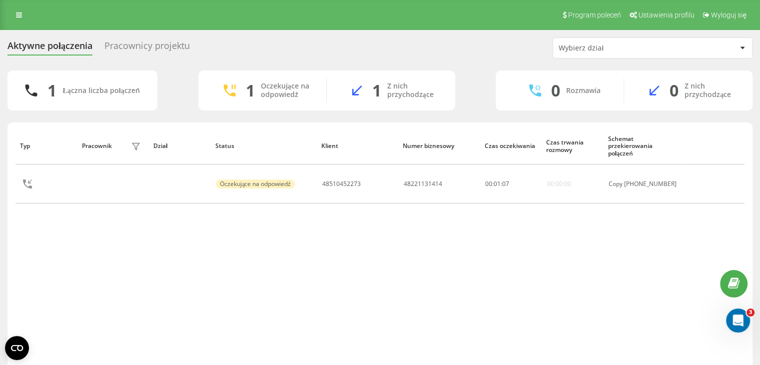
click at [160, 40] on div "Pracownicy projektu" at bounding box center [146, 47] width 85 height 15
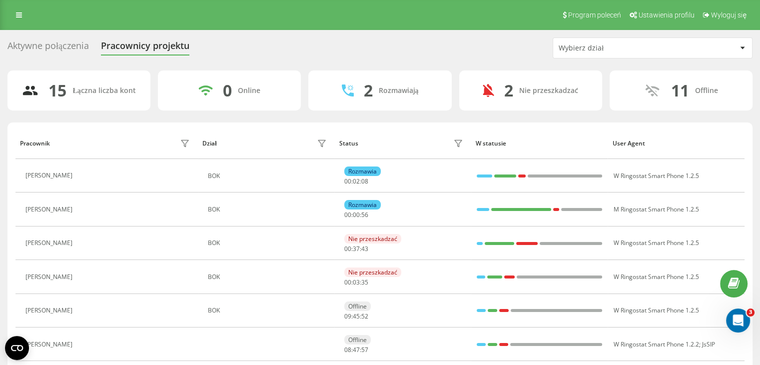
click at [52, 44] on div "Aktywne połączenia" at bounding box center [47, 47] width 81 height 15
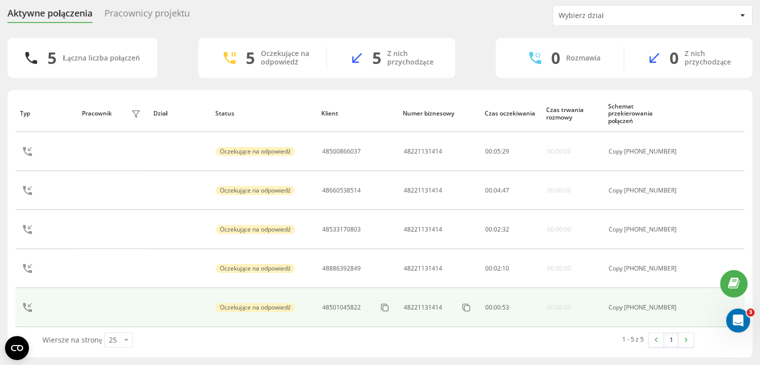
scroll to position [32, 0]
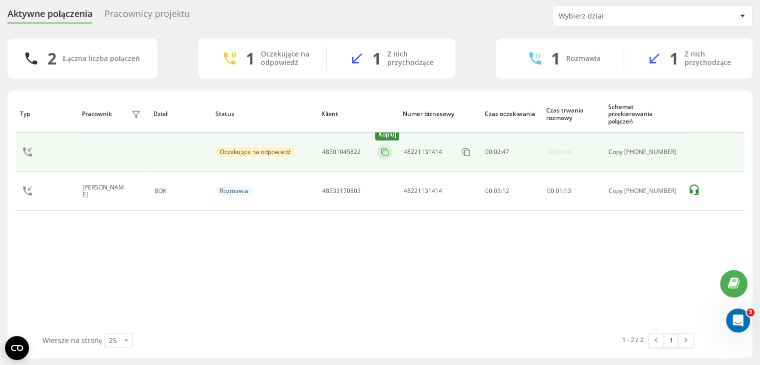
click at [387, 152] on icon at bounding box center [385, 152] width 10 height 10
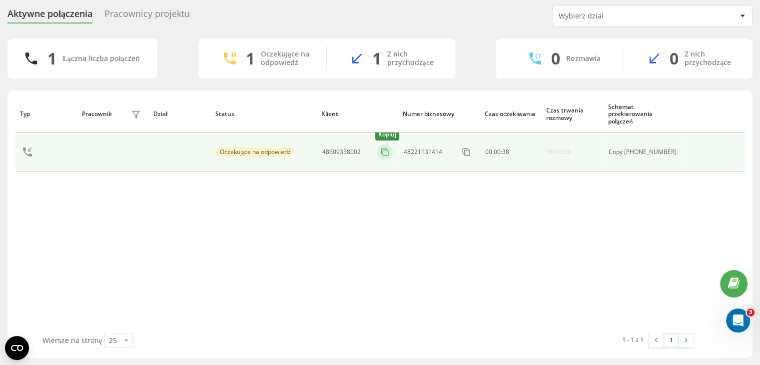
click at [390, 148] on icon at bounding box center [385, 152] width 10 height 10
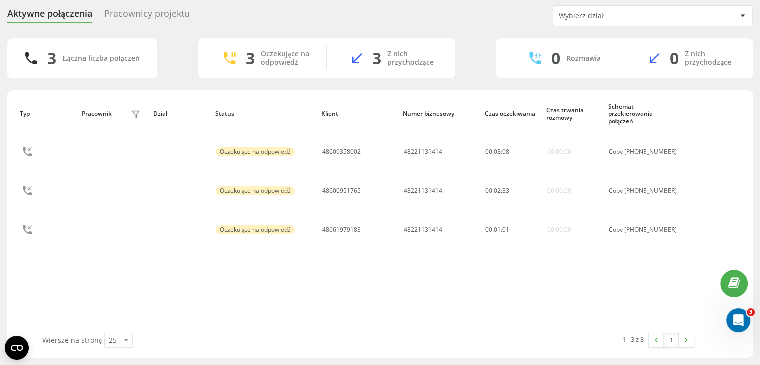
drag, startPoint x: 341, startPoint y: 283, endPoint x: 392, endPoint y: 307, distance: 55.7
click at [341, 284] on div "Typ Pracownik filtra Dział Status Klient Numer biznesowy Czas oczekiwania Czas …" at bounding box center [379, 213] width 729 height 237
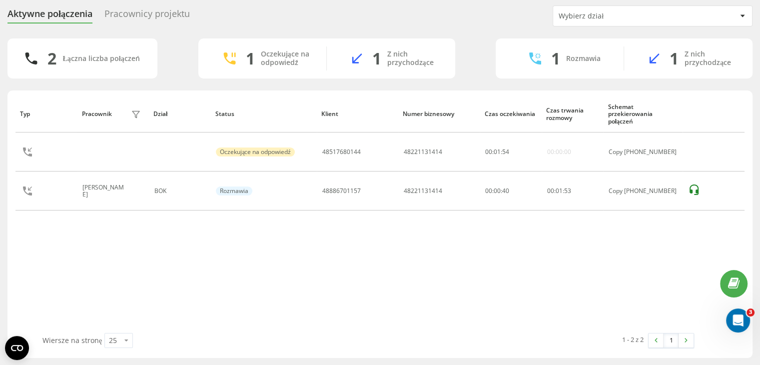
click at [145, 17] on div "Pracownicy projektu" at bounding box center [146, 15] width 85 height 15
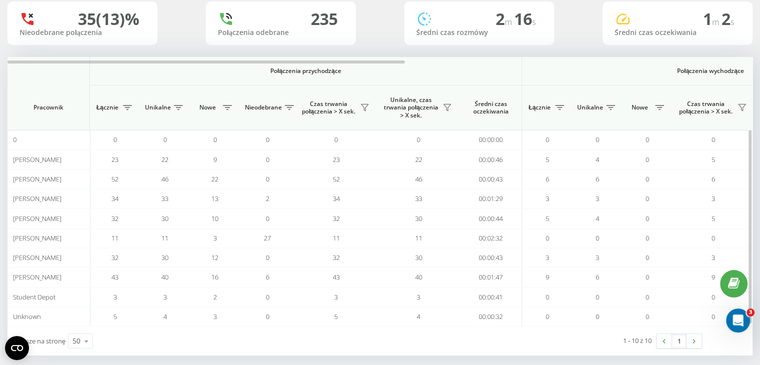
scroll to position [79, 0]
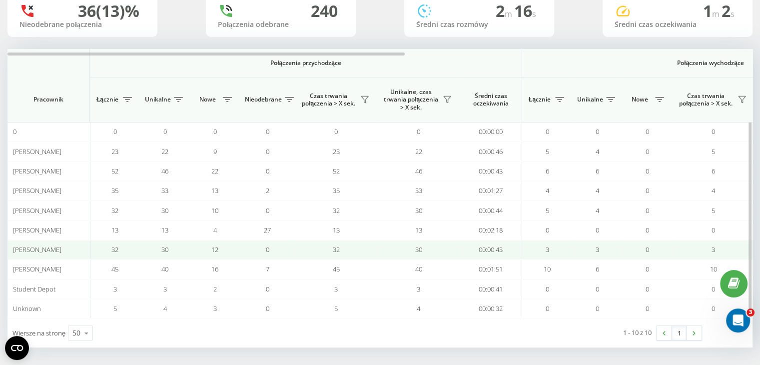
scroll to position [79, 0]
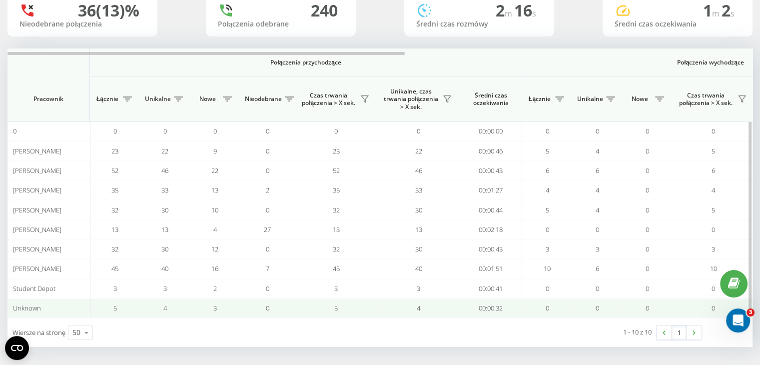
click at [565, 312] on td "0" at bounding box center [547, 307] width 50 height 19
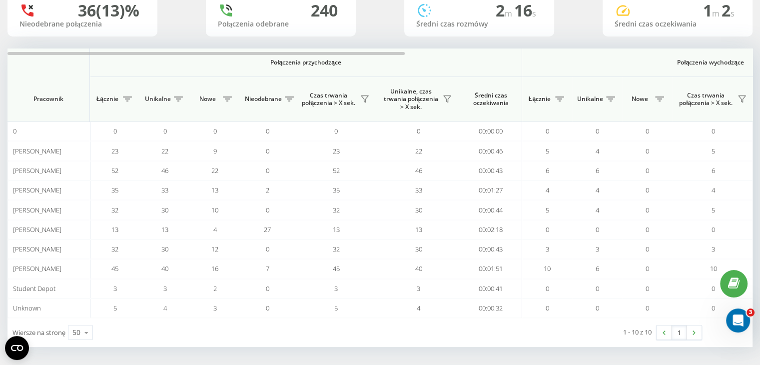
click at [561, 338] on div "1 - 10 z 10 1" at bounding box center [569, 332] width 279 height 29
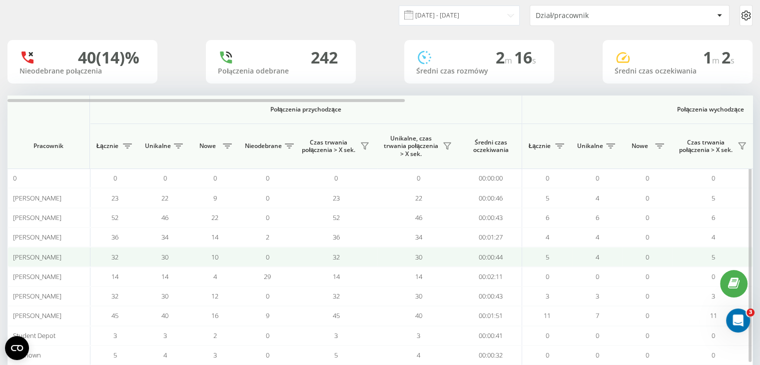
scroll to position [50, 0]
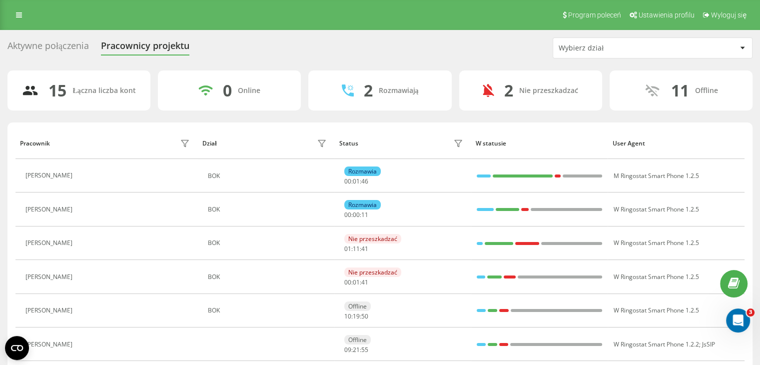
click at [41, 37] on div "Aktywne połączenia Pracownicy projektu Wybierz dział" at bounding box center [379, 47] width 745 height 21
click at [48, 47] on div "Aktywne połączenia" at bounding box center [47, 47] width 81 height 15
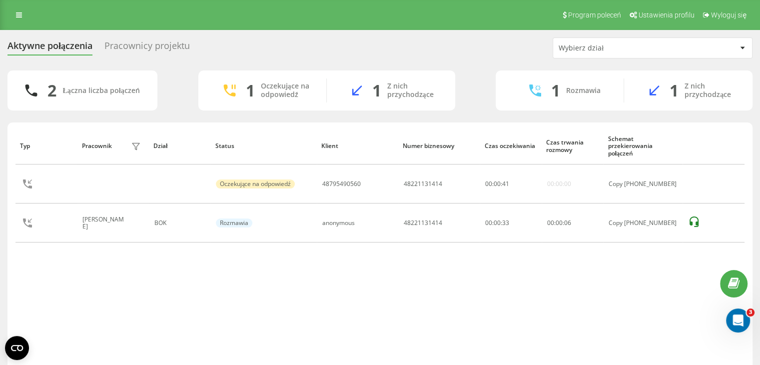
click at [418, 274] on div "Typ Pracownik filtra Dział Status Klient Numer biznesowy Czas oczekiwania Czas …" at bounding box center [379, 245] width 729 height 237
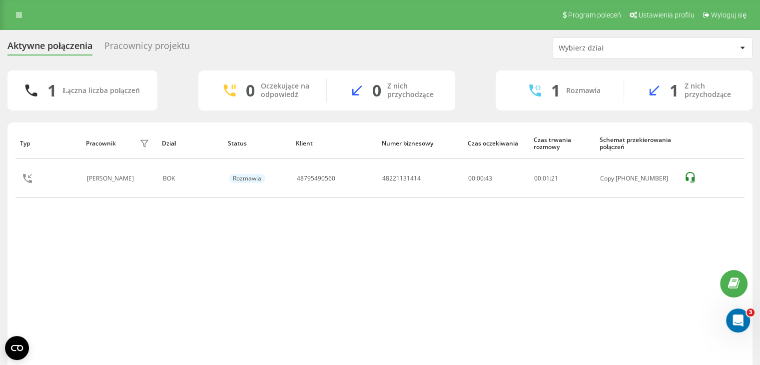
click at [435, 221] on div "Typ Pracownik filtra Dział Status Klient Numer biznesowy Czas oczekiwania Czas …" at bounding box center [379, 245] width 729 height 237
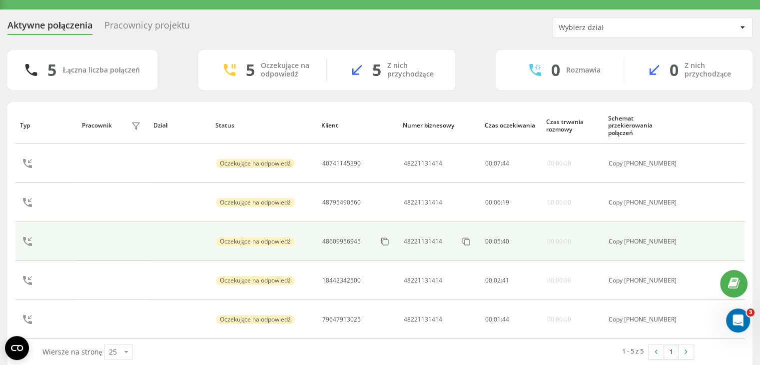
scroll to position [32, 0]
